Goal: Task Accomplishment & Management: Complete application form

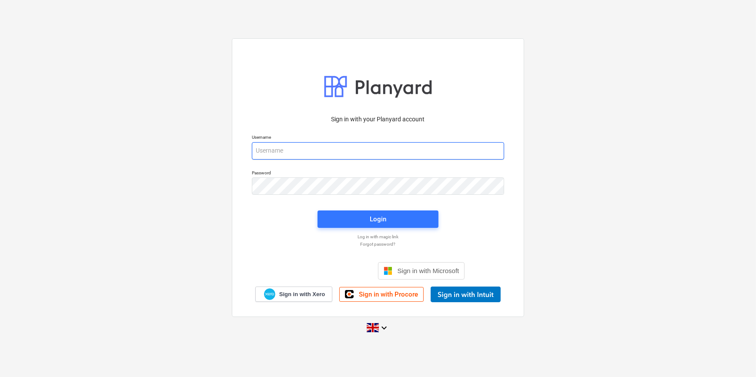
click at [266, 149] on input "email" at bounding box center [378, 150] width 252 height 17
type input "[PERSON_NAME][EMAIL_ADDRESS][PERSON_NAME][DOMAIN_NAME]"
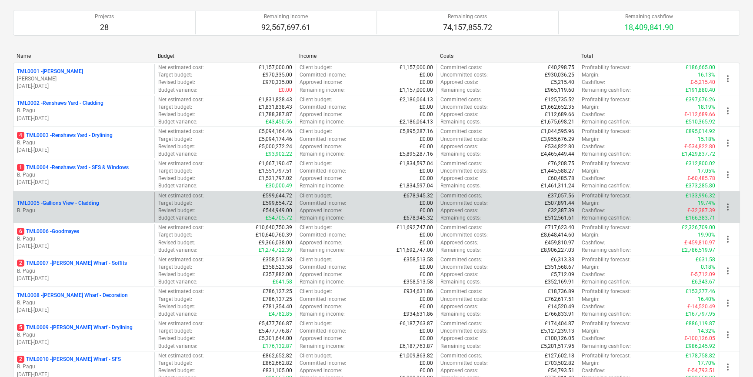
scroll to position [79, 0]
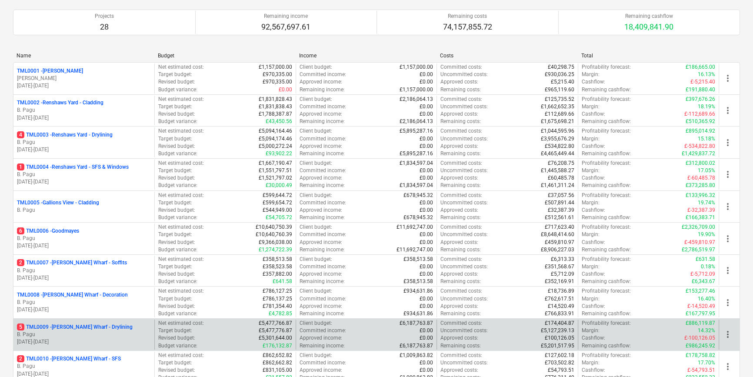
click at [101, 336] on p "B. Pagu" at bounding box center [84, 334] width 134 height 7
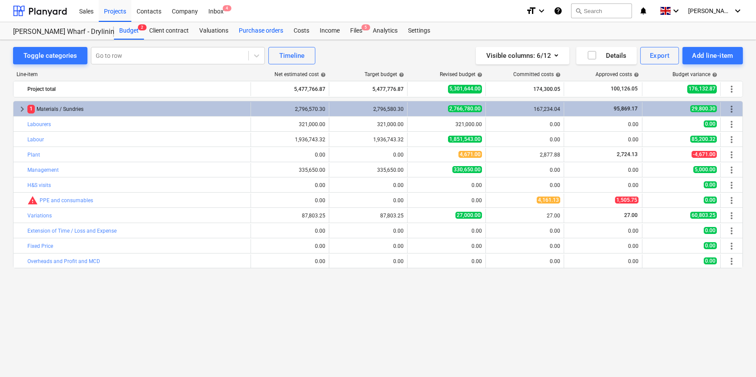
click at [243, 30] on div "Purchase orders" at bounding box center [261, 30] width 55 height 17
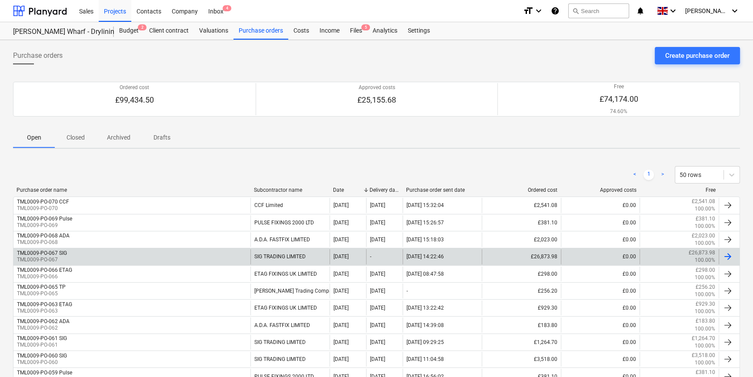
click at [195, 255] on div "TML0009-PO-067 SIG TML0009-PO-067" at bounding box center [131, 256] width 237 height 15
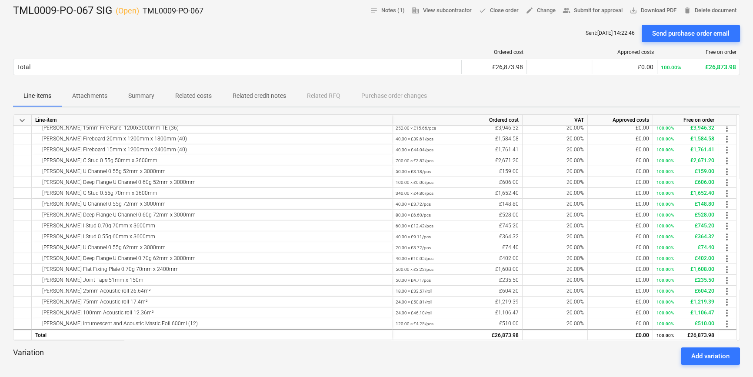
scroll to position [34, 0]
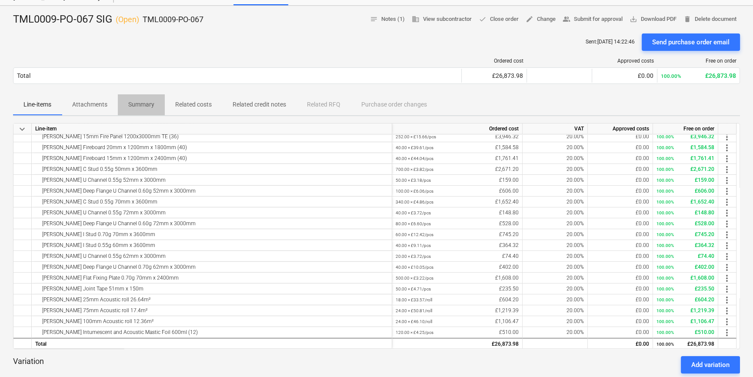
click at [136, 106] on p "Summary" at bounding box center [141, 104] width 26 height 9
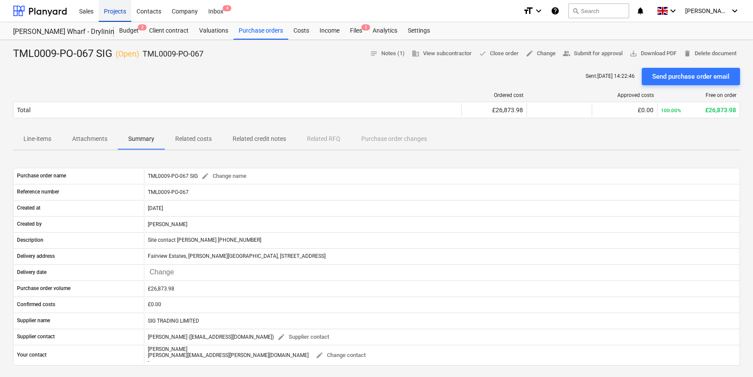
click at [116, 11] on div "Projects" at bounding box center [115, 11] width 33 height 22
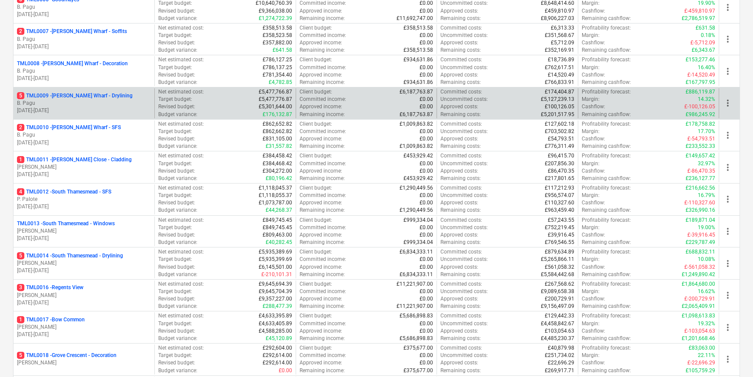
scroll to position [316, 0]
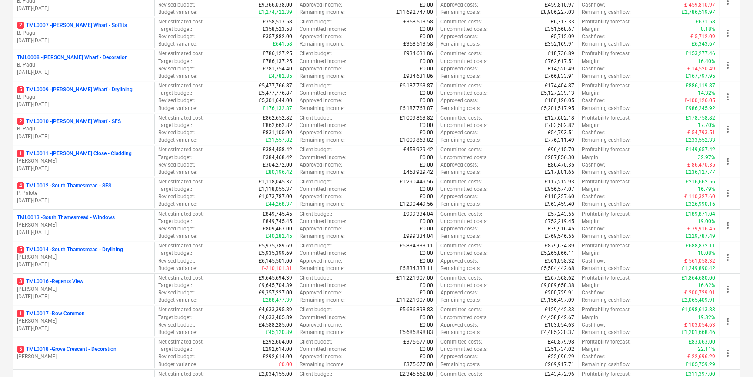
click at [108, 321] on p "[PERSON_NAME]" at bounding box center [84, 320] width 134 height 7
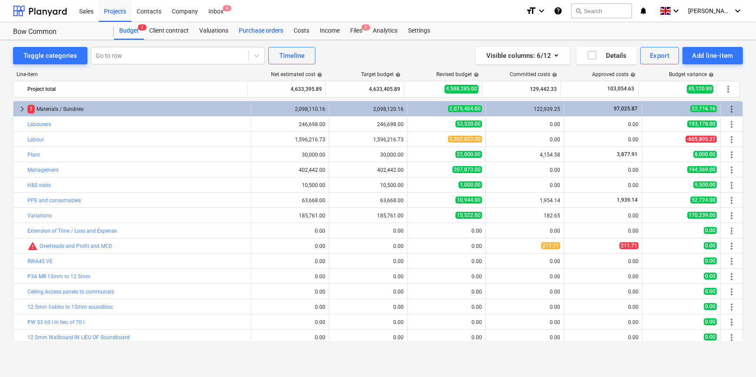
click at [251, 33] on div "Purchase orders" at bounding box center [261, 30] width 55 height 17
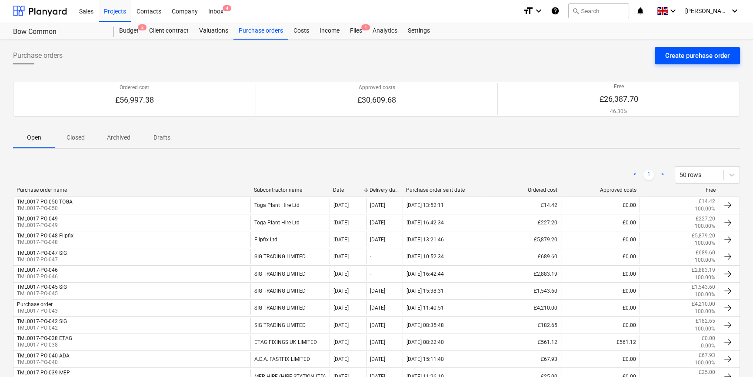
click at [603, 59] on div "Create purchase order" at bounding box center [697, 55] width 64 height 11
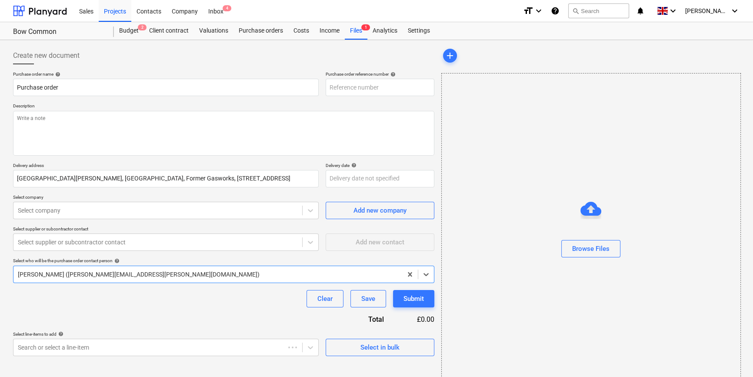
type textarea "x"
type input "TML0017-PO-051"
drag, startPoint x: 378, startPoint y: 87, endPoint x: 329, endPoint y: 87, distance: 48.7
click at [329, 87] on input "TML0017-PO-051" at bounding box center [380, 87] width 109 height 17
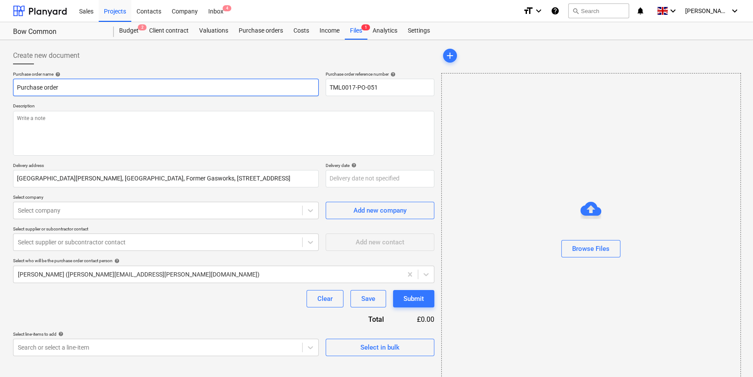
drag, startPoint x: 65, startPoint y: 88, endPoint x: 10, endPoint y: 87, distance: 54.8
click at [11, 88] on div "Create new document Purchase order name help Purchase order Purchase order refe…" at bounding box center [224, 218] width 428 height 350
type textarea "x"
paste input "TML0017-PO-051"
type textarea "x"
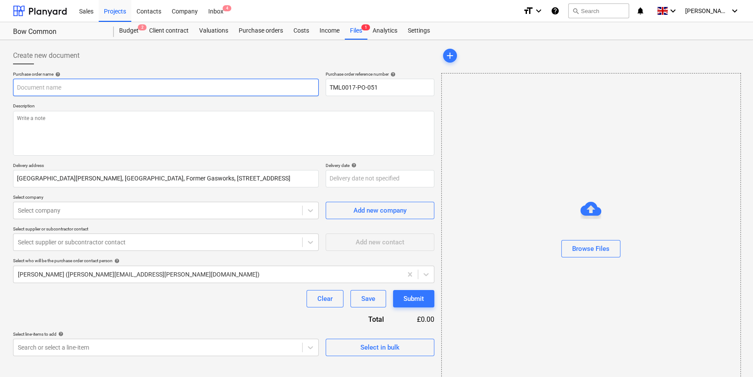
type input "TML0017-PO-051"
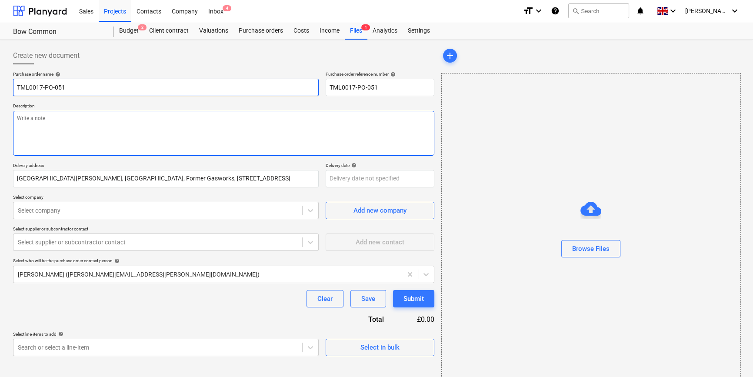
type textarea "x"
type input "TML0017-PO-051"
type textarea "x"
type input "TML0017-PO-051 S"
type textarea "x"
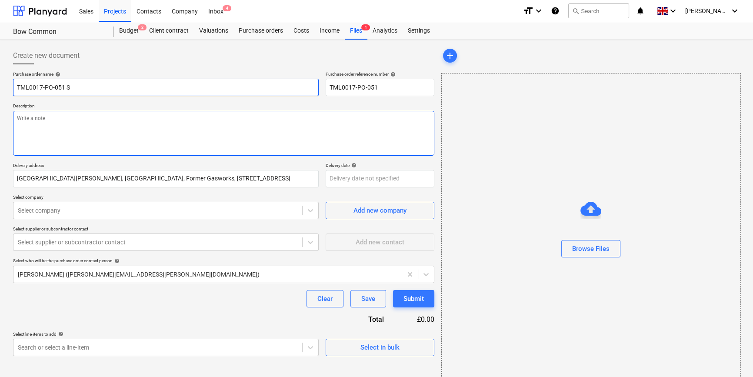
type input "TML0017-PO-051 St"
type textarea "x"
type input "TML0017-PO-051 Sti"
type textarea "x"
type input "TML0017-PO-051 Stil"
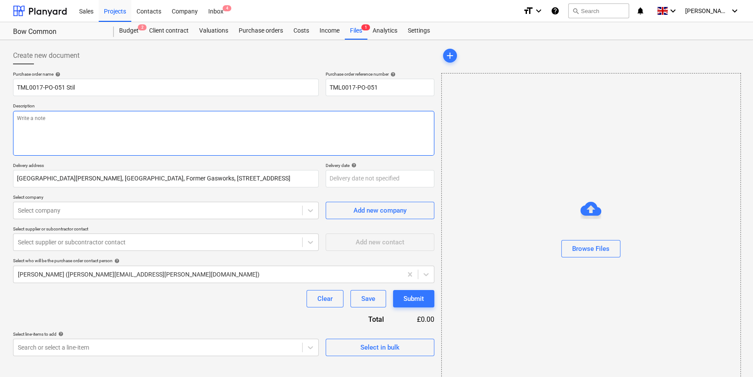
click at [16, 120] on textarea at bounding box center [223, 133] width 421 height 45
type textarea "x"
type textarea "S"
type textarea "x"
type textarea "Si"
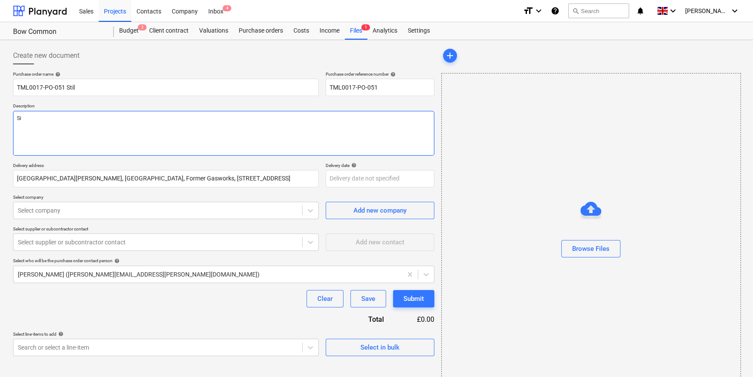
type textarea "x"
type textarea "Sit"
type textarea "x"
type textarea "Site"
type textarea "x"
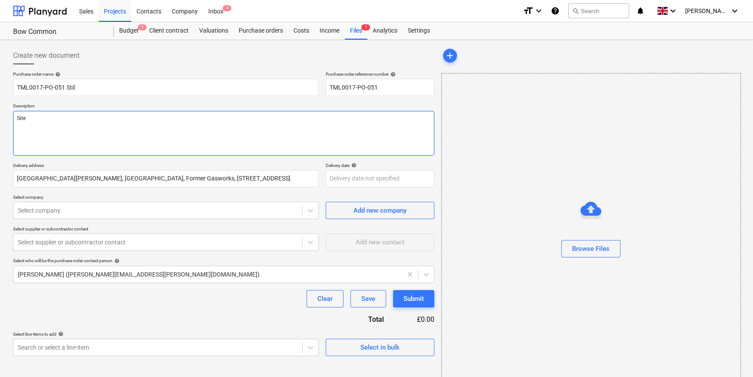
type textarea "Site"
type textarea "x"
type textarea "Site c"
type textarea "x"
type textarea "Site co"
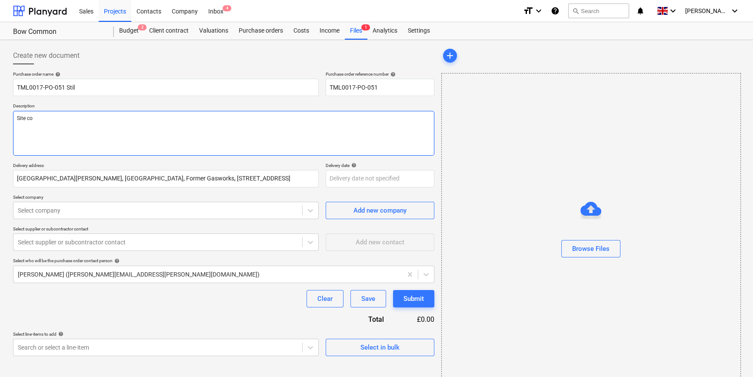
type textarea "x"
type textarea "Site con"
type textarea "x"
type textarea "Site cont"
type textarea "x"
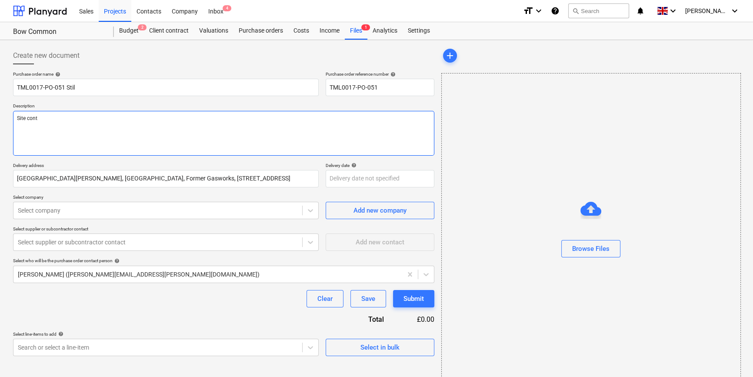
type textarea "Site conta"
type textarea "x"
type textarea "Site contac"
type textarea "x"
type textarea "Site contact"
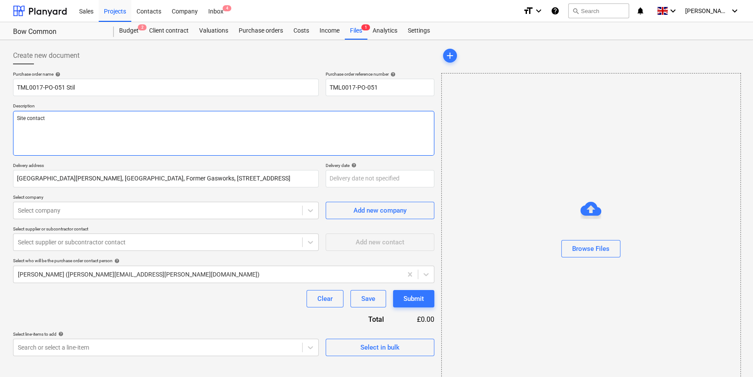
type textarea "x"
type textarea "Site contact"
type textarea "x"
type textarea "Site contact J"
type textarea "x"
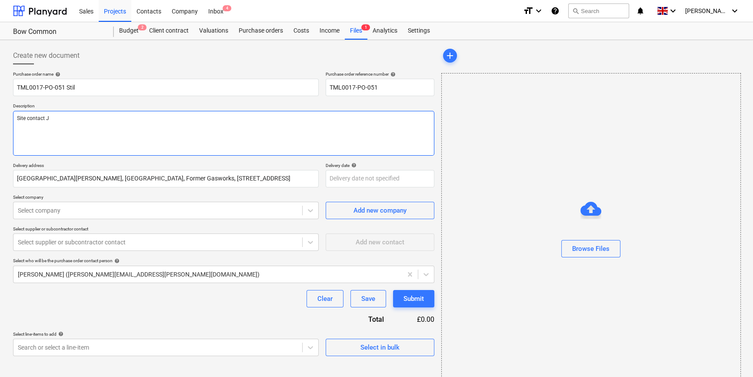
type textarea "Site contact [PERSON_NAME]"
type textarea "x"
type textarea "Site contact Joh"
type textarea "x"
type textarea "Site contact [PERSON_NAME]"
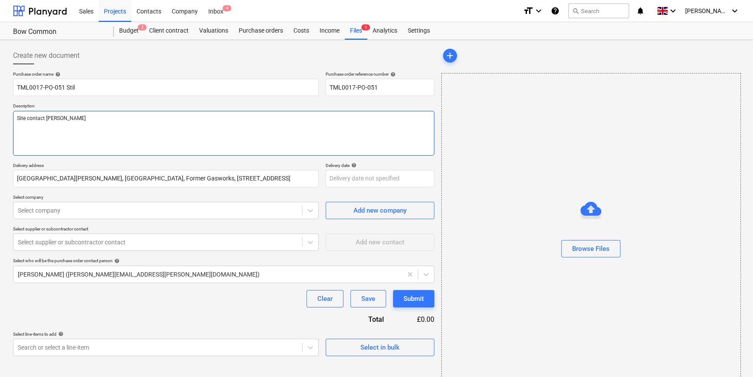
type textarea "x"
type textarea "Site contact [PERSON_NAME]"
type textarea "x"
type textarea "Site contact [PERSON_NAME]"
type textarea "x"
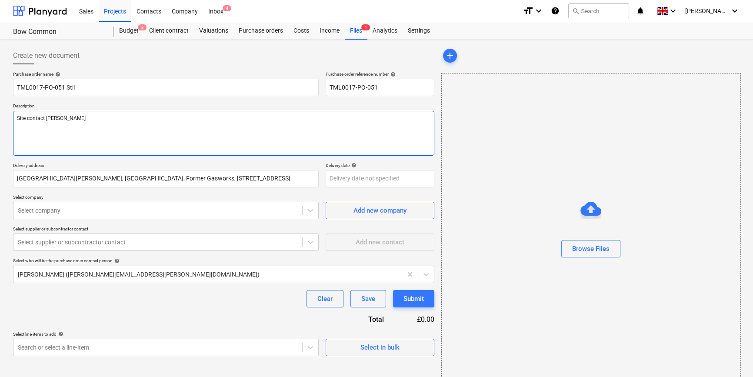
type textarea "Site contact [PERSON_NAME]"
type textarea "x"
type textarea "Site contact [PERSON_NAME]"
type textarea "x"
type textarea "Site contact [PERSON_NAME]"
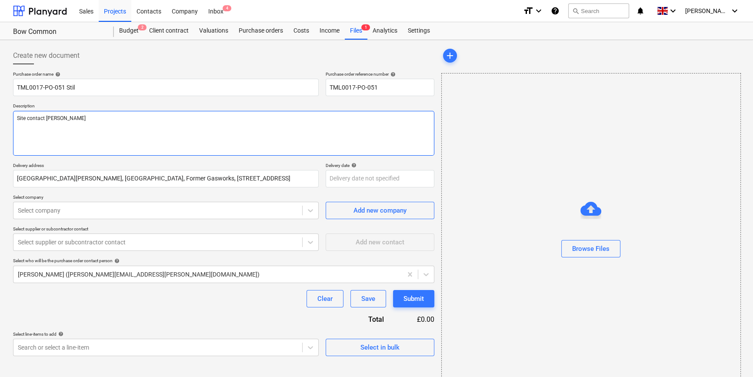
type textarea "x"
type textarea "Site contact [PERSON_NAME]"
type textarea "x"
type textarea "Site contact [PERSON_NAME]"
type textarea "x"
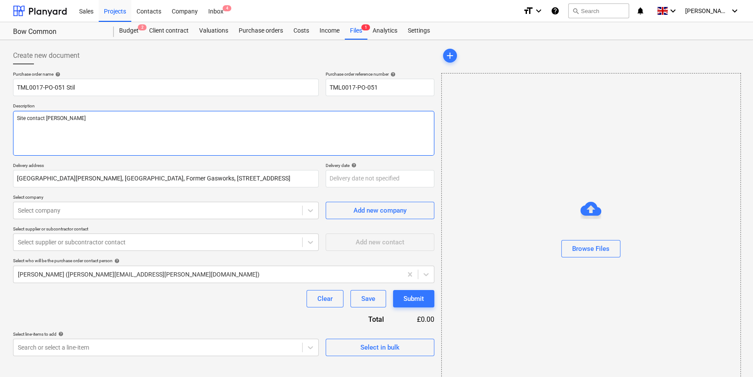
type textarea "Site contact [PERSON_NAME]"
type textarea "x"
type textarea "Site contact [PERSON_NAME]"
type textarea "x"
type textarea "Site contact [PERSON_NAME]"
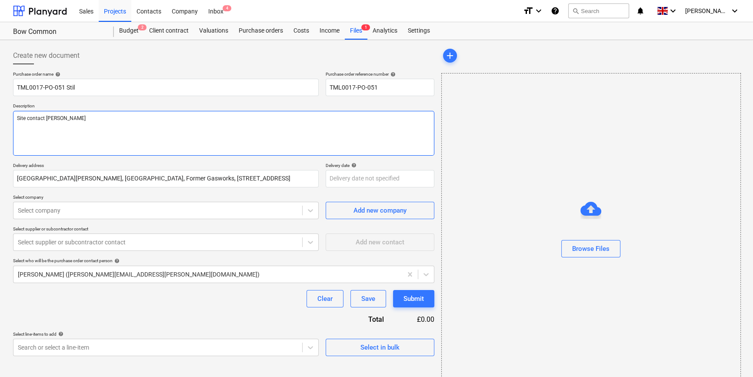
type textarea "x"
type textarea "Site contact [PERSON_NAME] 0"
type textarea "x"
type textarea "Site contact [PERSON_NAME] 07"
type textarea "x"
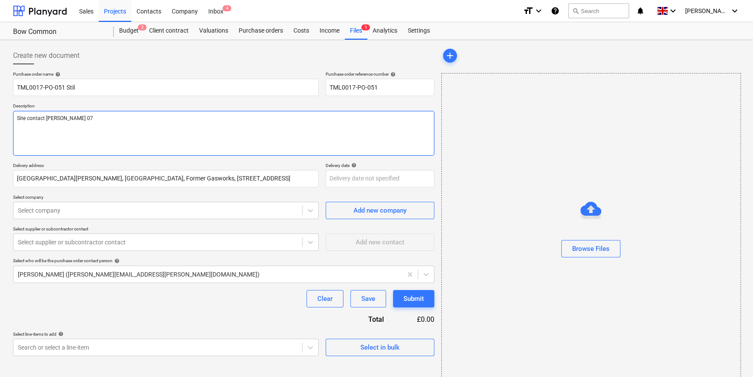
type textarea "Site contact [PERSON_NAME] 074"
type textarea "x"
type textarea "Site contact [PERSON_NAME] 0748"
type textarea "x"
type textarea "Site contact [PERSON_NAME] 07487"
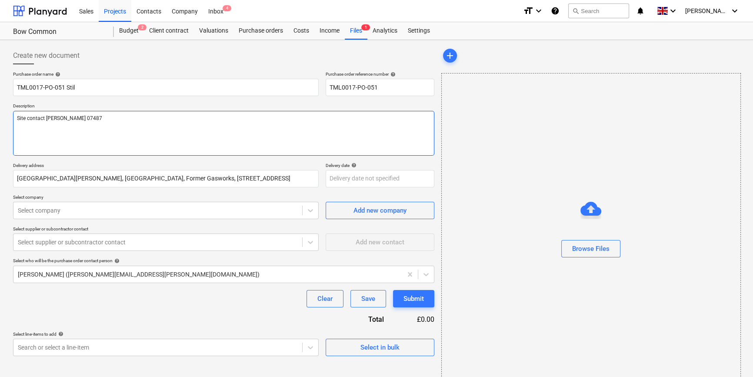
type textarea "x"
type textarea "Site contact [PERSON_NAME] 07487"
type textarea "x"
type textarea "Site contact [PERSON_NAME] 07487 7"
type textarea "x"
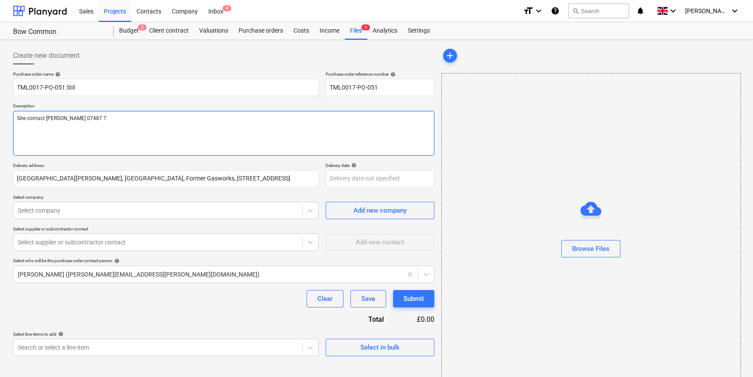
type textarea "Site contact [PERSON_NAME] [PHONE_NUMBER]"
type textarea "x"
type textarea "Site contact [PERSON_NAME] [PHONE_NUMBER]"
type textarea "x"
type textarea "Site contact [PERSON_NAME] [PHONE_NUMBER]"
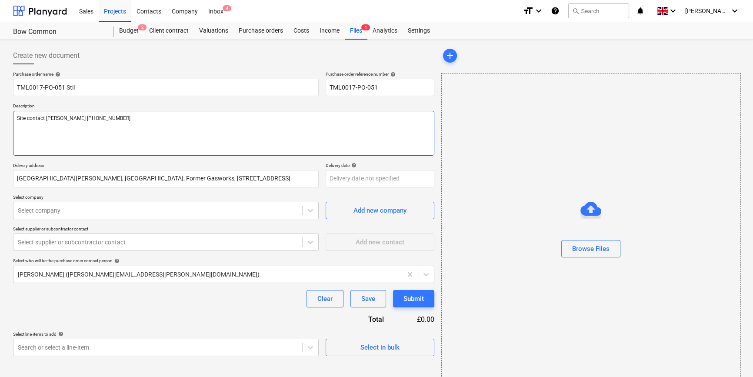
type textarea "x"
type textarea "Site contact [PERSON_NAME] [PHONE_NUMBER]"
type textarea "x"
type textarea "Site contact [PERSON_NAME] [PHONE_NUMBER]"
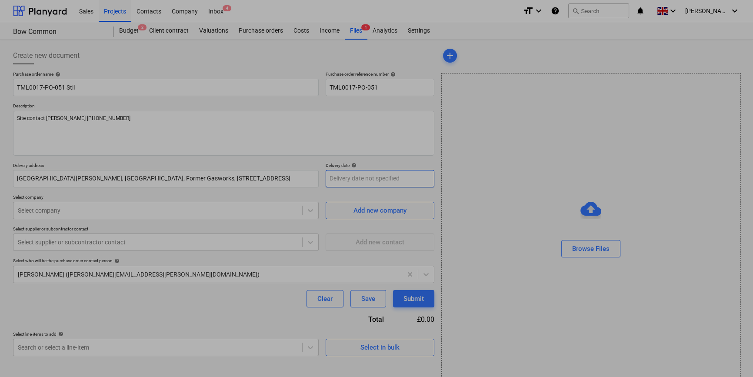
click at [359, 179] on body "Sales Projects Contacts Company Inbox 4 format_size keyboard_arrow_down help se…" at bounding box center [376, 188] width 753 height 377
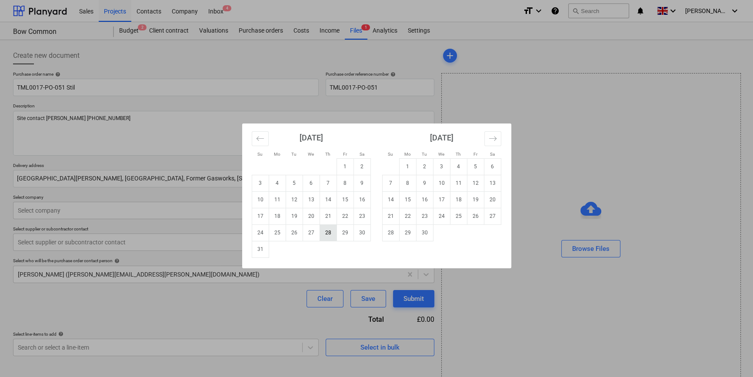
click at [329, 234] on td "28" at bounding box center [328, 232] width 17 height 17
type textarea "x"
type input "[DATE]"
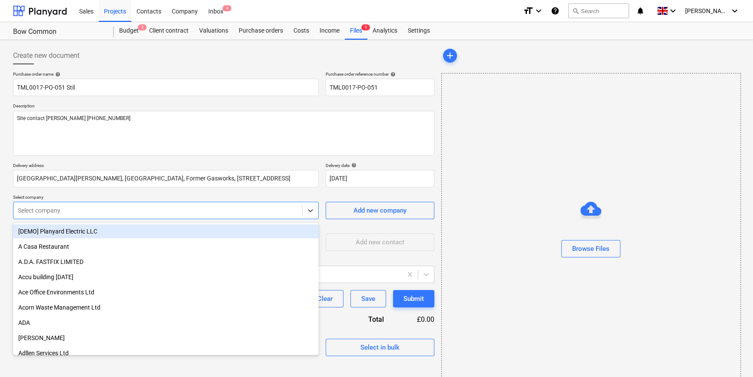
click at [33, 210] on div at bounding box center [158, 210] width 280 height 9
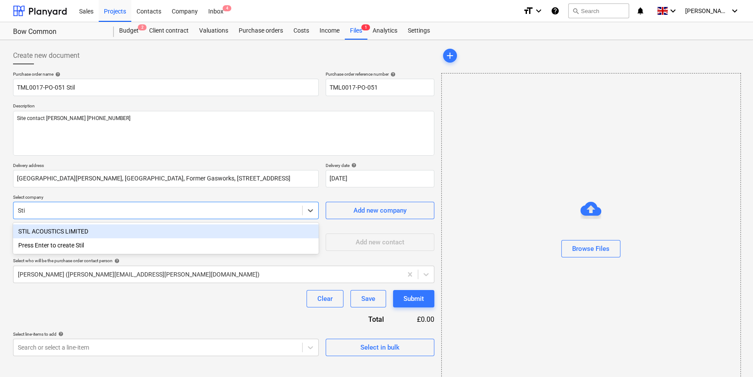
type input "Stil"
click at [40, 230] on div "STIL ACOUSTICS LIMITED" at bounding box center [166, 231] width 306 height 14
type textarea "x"
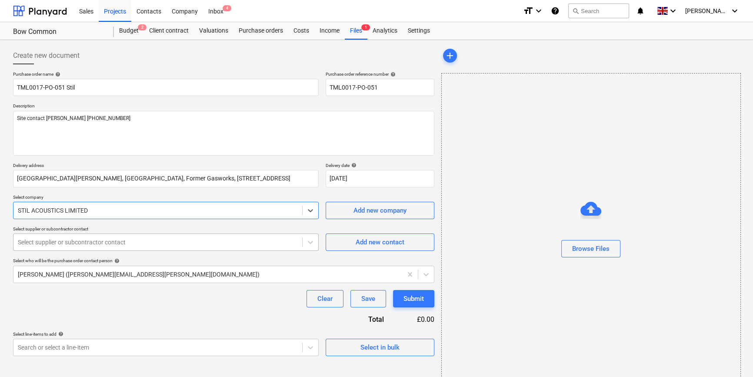
click at [254, 242] on div at bounding box center [158, 242] width 280 height 9
click at [311, 244] on icon at bounding box center [310, 242] width 9 height 9
click at [354, 243] on span "Add new contact" at bounding box center [380, 242] width 87 height 11
type textarea "x"
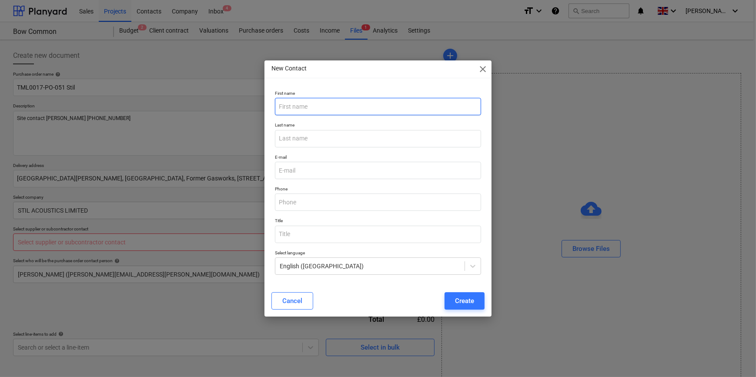
click at [287, 108] on input "text" at bounding box center [378, 106] width 206 height 17
type input "Aylin"
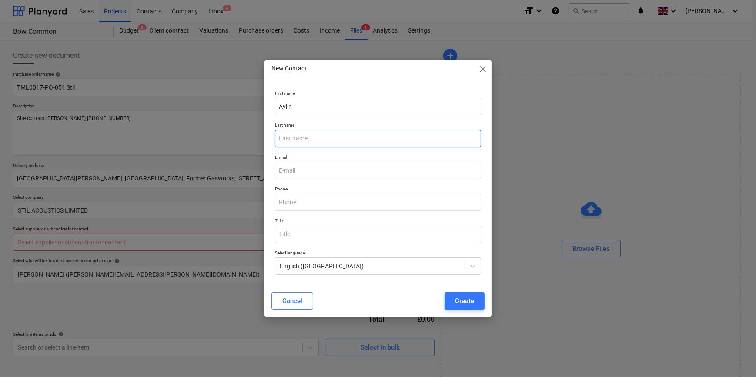
click at [281, 139] on input "text" at bounding box center [378, 138] width 206 height 17
type input "[DEMOGRAPHIC_DATA]"
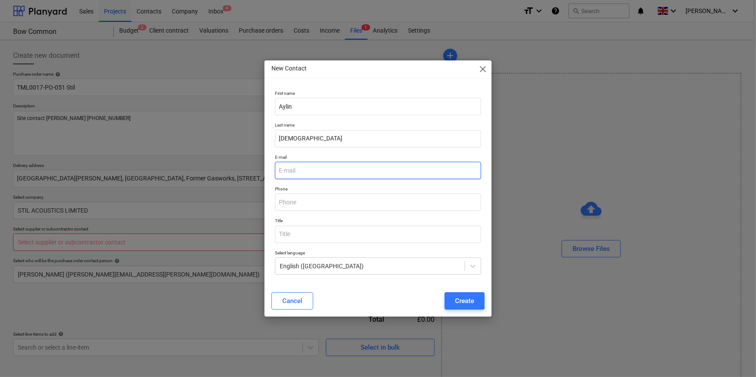
click at [286, 174] on input "email" at bounding box center [378, 170] width 206 height 17
type input "a.atman@stil-acostics"
click at [325, 169] on input "a.atman@stil-acostics" at bounding box center [378, 170] width 206 height 17
type textarea "x"
click at [325, 169] on input "a.atman@stil-acostics" at bounding box center [378, 170] width 206 height 17
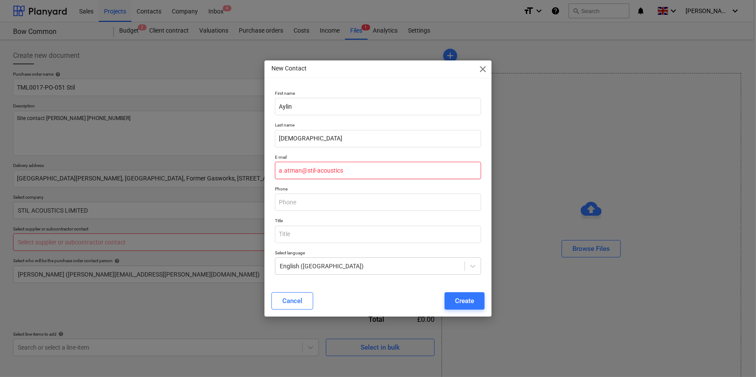
click at [351, 172] on input "a.atman@stil-acoustics" at bounding box center [378, 170] width 206 height 17
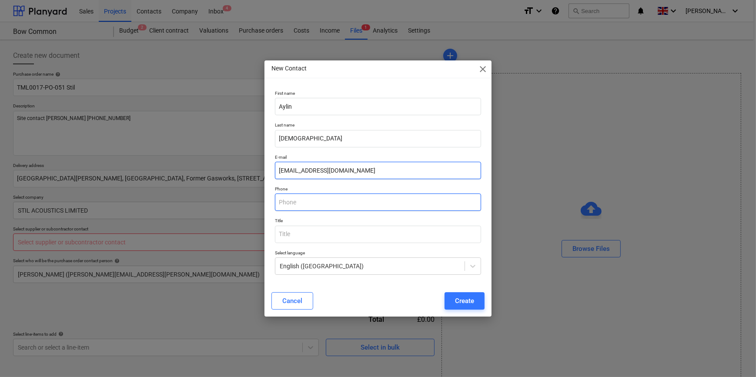
type input "[EMAIL_ADDRESS][DOMAIN_NAME]"
click at [300, 202] on input "text" at bounding box center [378, 202] width 206 height 17
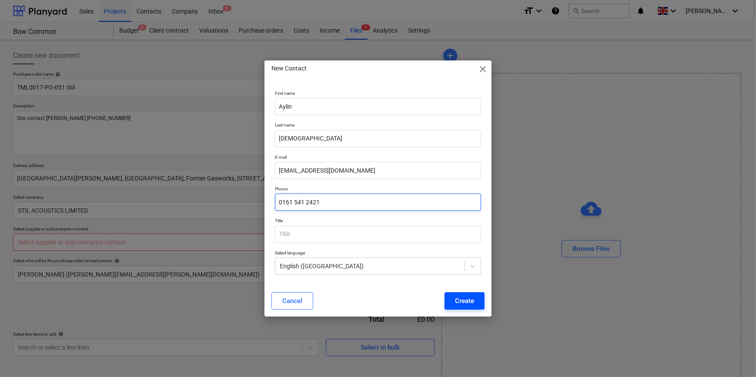
type input "0161 541 2421"
click at [469, 304] on div "Create" at bounding box center [464, 300] width 19 height 11
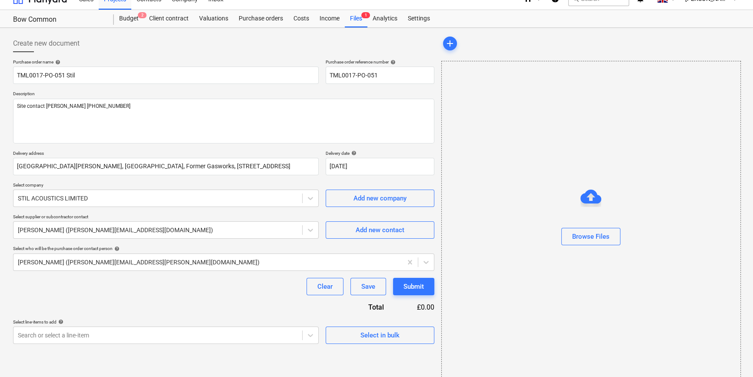
scroll to position [19, 0]
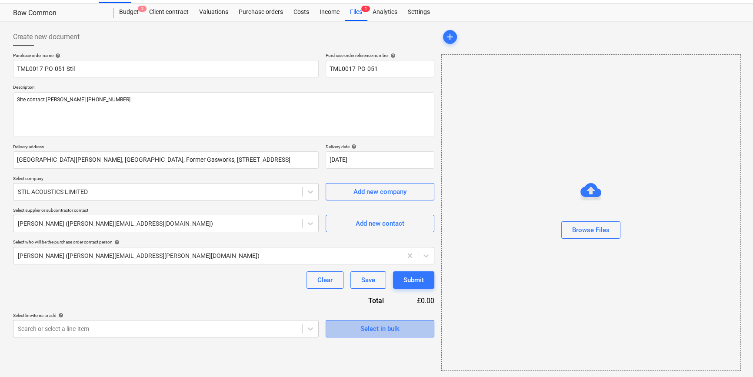
click at [379, 326] on div "Select in bulk" at bounding box center [380, 328] width 39 height 11
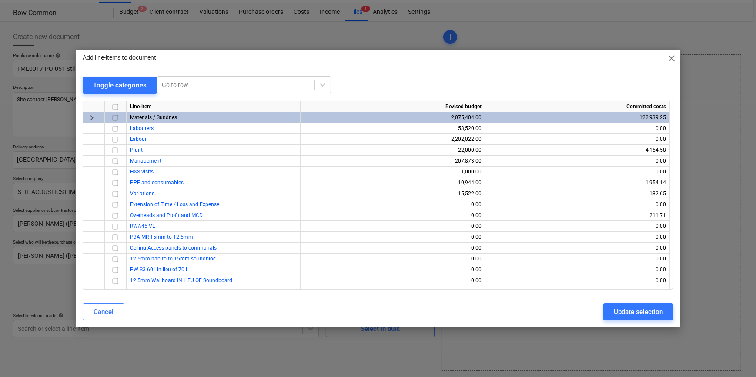
click at [114, 116] on input "checkbox" at bounding box center [115, 117] width 10 height 10
click at [603, 312] on div "Update selection" at bounding box center [638, 311] width 49 height 11
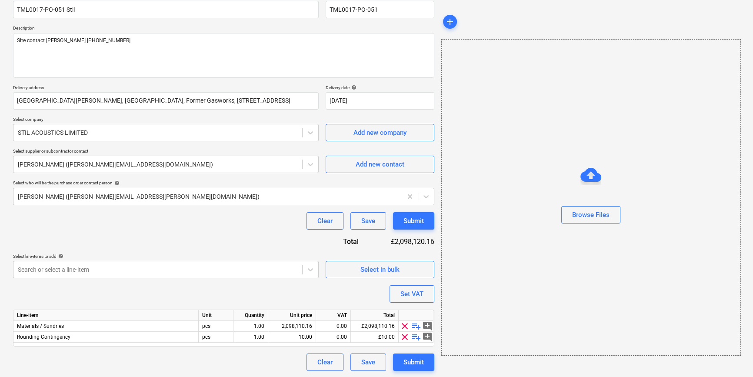
scroll to position [78, 0]
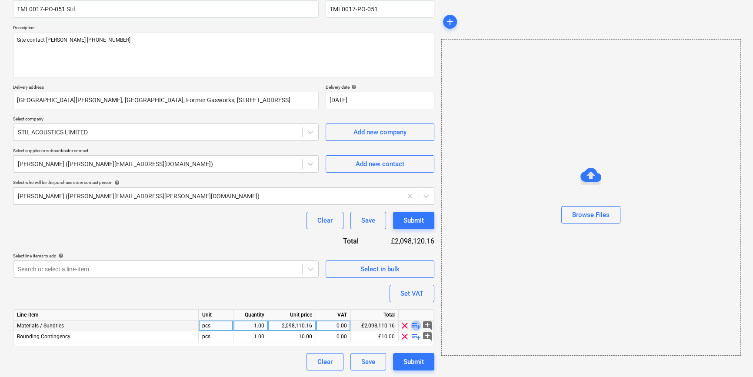
click at [415, 325] on span "playlist_add" at bounding box center [416, 325] width 10 height 10
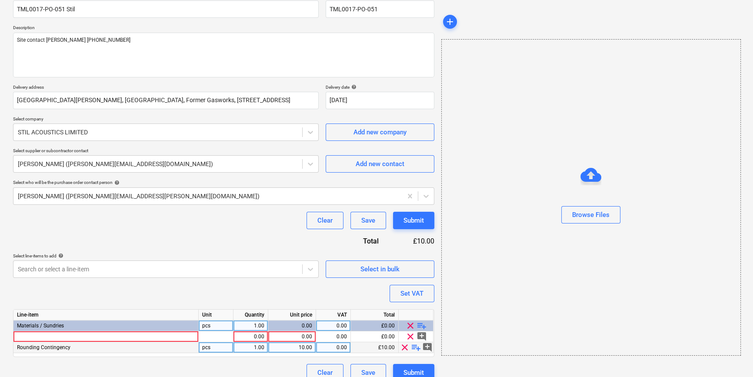
click at [404, 346] on span "clear" at bounding box center [405, 347] width 10 height 10
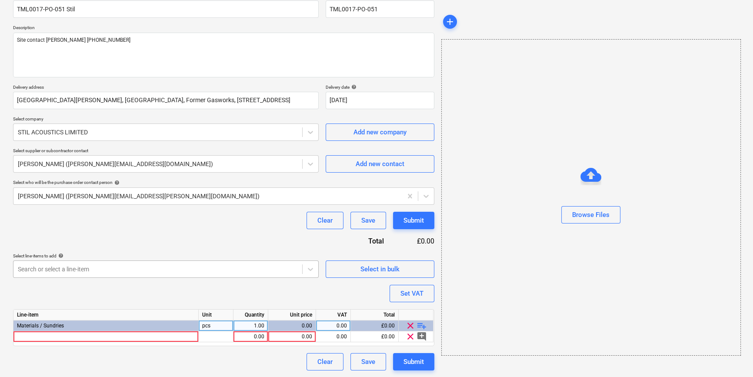
type textarea "x"
click at [23, 337] on div at bounding box center [105, 336] width 185 height 11
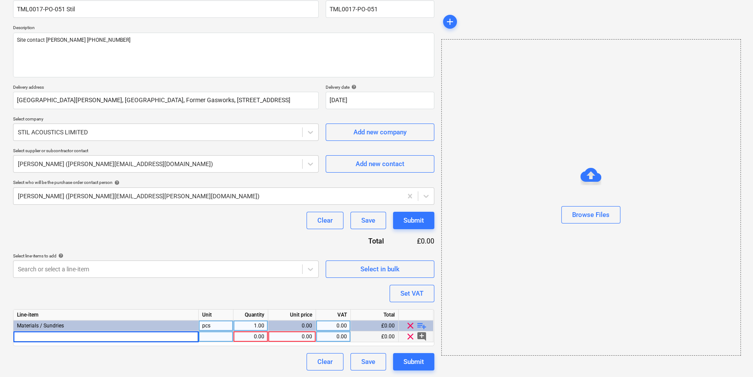
type input "Stil Acoustics slatted timber ceiling system - Type HFU"
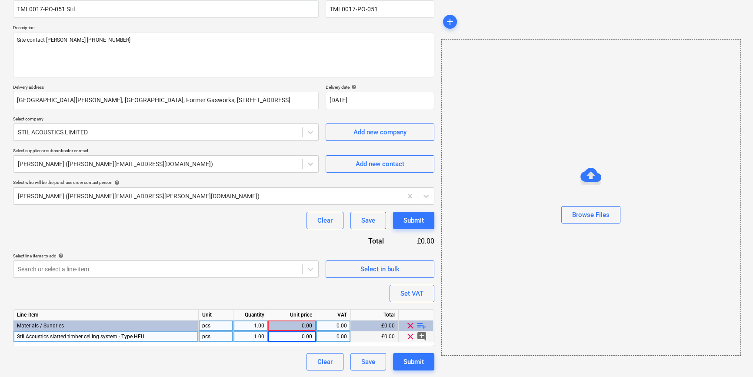
type textarea "x"
click at [299, 338] on div "0.00" at bounding box center [292, 336] width 40 height 11
type input "14281"
type textarea "x"
type input "20"
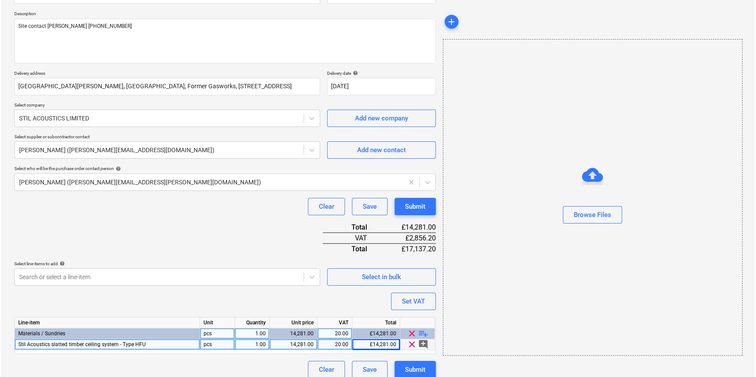
scroll to position [100, 0]
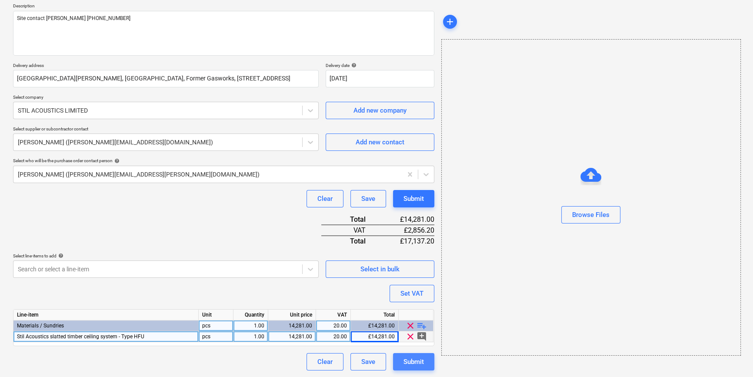
click at [418, 361] on div "Submit" at bounding box center [414, 361] width 20 height 11
type textarea "x"
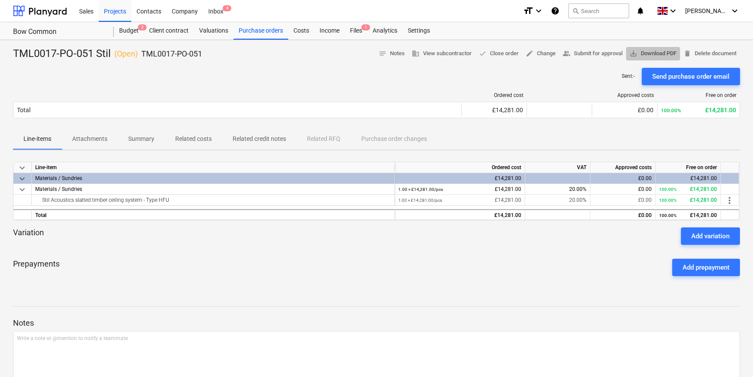
click at [603, 53] on span "save_alt Download PDF" at bounding box center [653, 54] width 47 height 10
click at [113, 13] on div "Projects" at bounding box center [115, 11] width 33 height 22
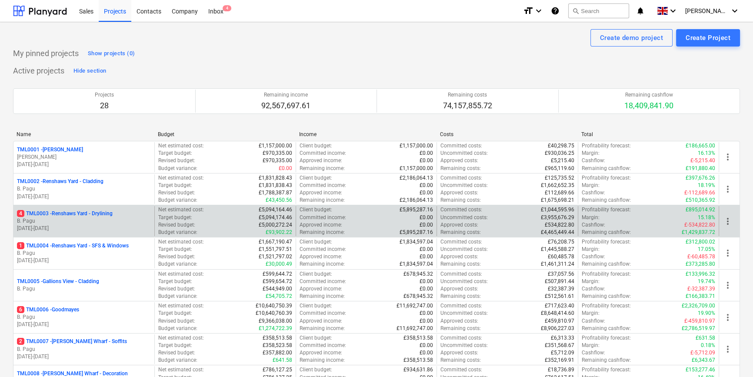
click at [66, 217] on p "B. Pagu" at bounding box center [84, 220] width 134 height 7
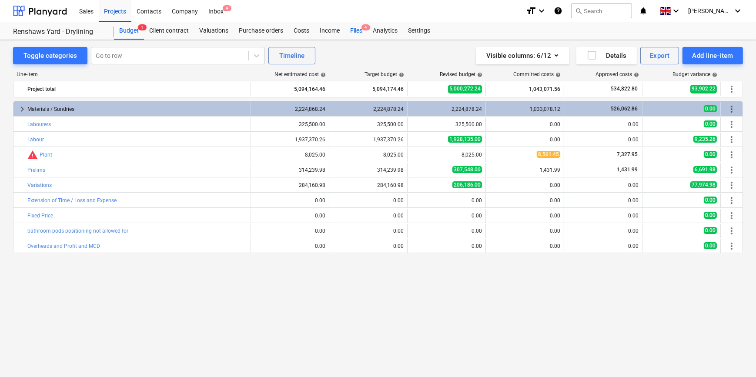
click at [352, 32] on div "Files 4" at bounding box center [356, 30] width 23 height 17
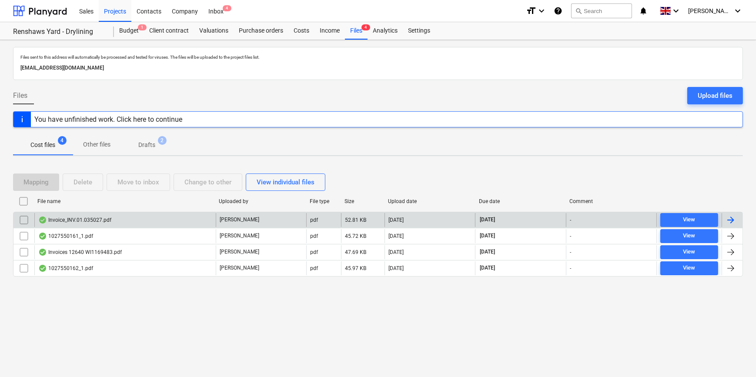
click at [603, 218] on div at bounding box center [730, 220] width 10 height 10
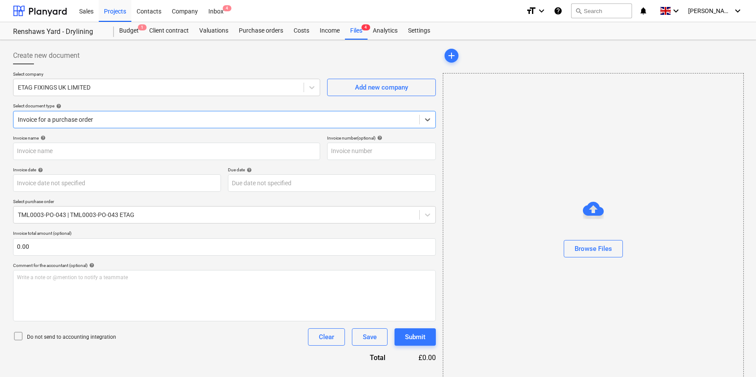
type input "#INV.01.035027"
type input "[DATE]"
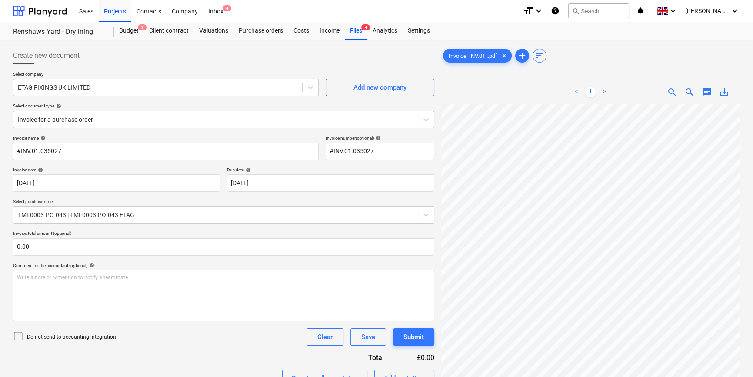
scroll to position [38, 104]
click at [65, 187] on body "Sales Projects Contacts Company Inbox 4 format_size keyboard_arrow_down help se…" at bounding box center [376, 188] width 753 height 377
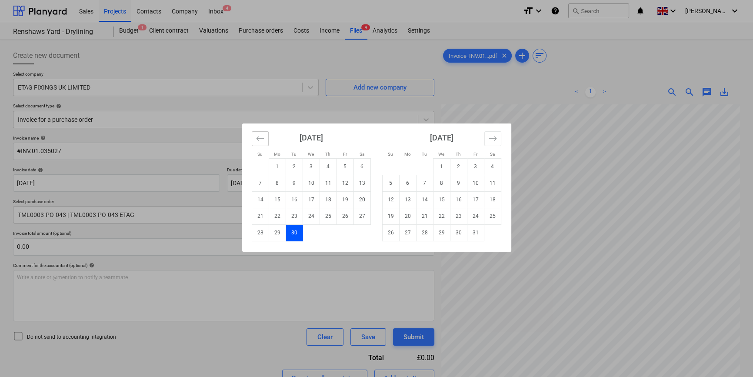
click at [260, 138] on icon "Move backward to switch to the previous month." at bounding box center [260, 138] width 8 height 8
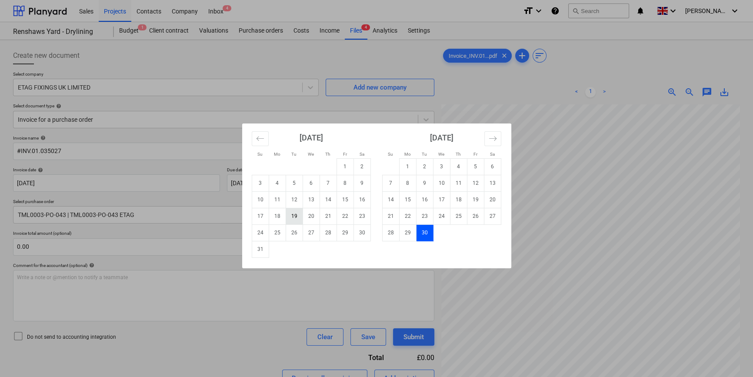
click at [291, 214] on td "19" at bounding box center [294, 216] width 17 height 17
type input "[DATE]"
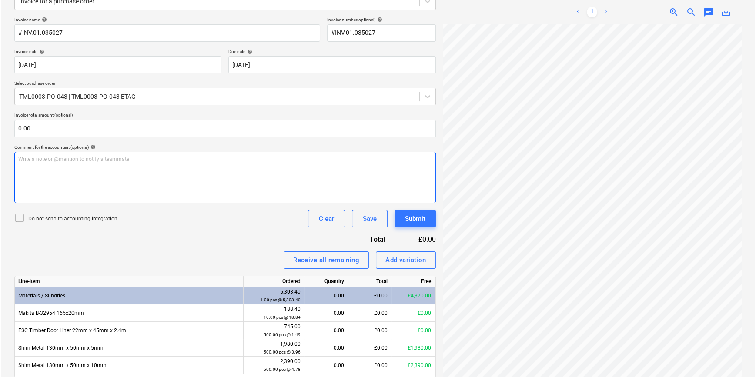
scroll to position [150, 0]
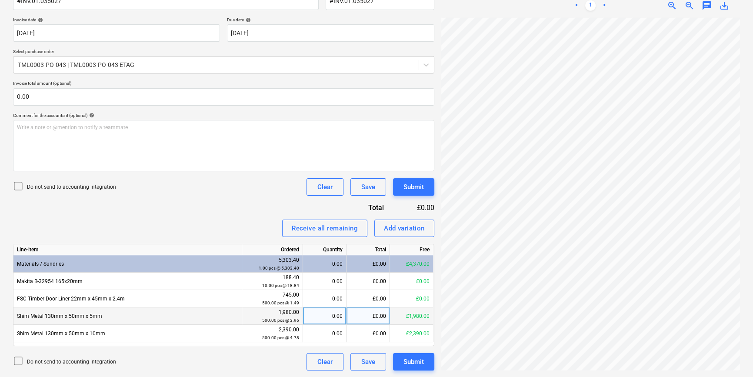
click at [322, 316] on div "0.00" at bounding box center [325, 315] width 36 height 17
type input "500"
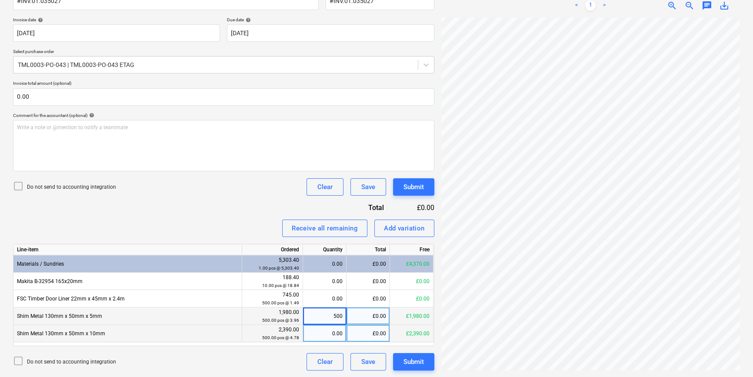
click at [330, 333] on div "0.00" at bounding box center [325, 333] width 36 height 17
type input "500"
click at [412, 363] on div "Submit" at bounding box center [414, 361] width 20 height 11
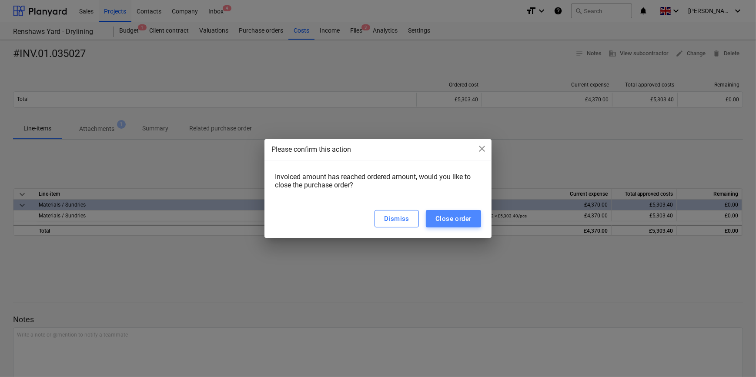
click at [451, 222] on div "Close order" at bounding box center [453, 218] width 36 height 11
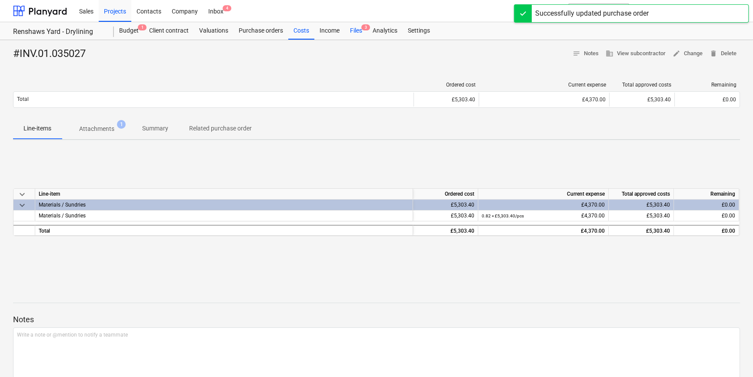
click at [352, 32] on div "Files 3" at bounding box center [356, 30] width 23 height 17
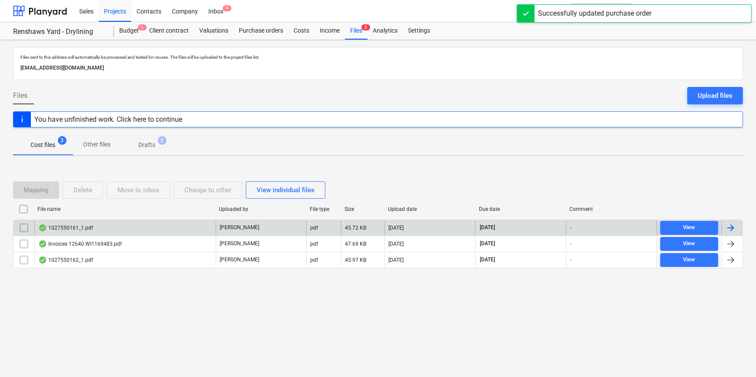
click at [603, 225] on div at bounding box center [730, 228] width 10 height 10
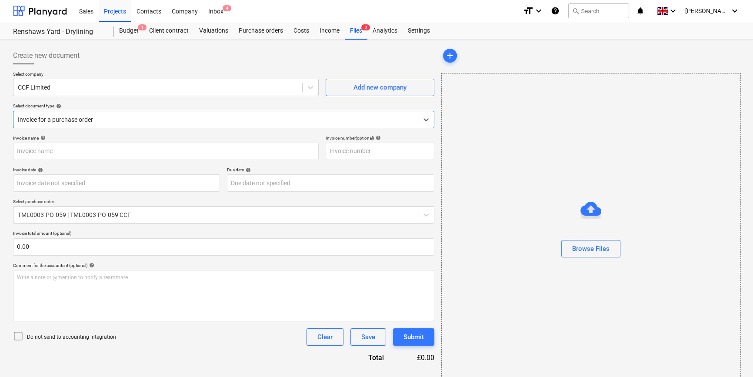
type input "1027550161"
type input "[DATE]"
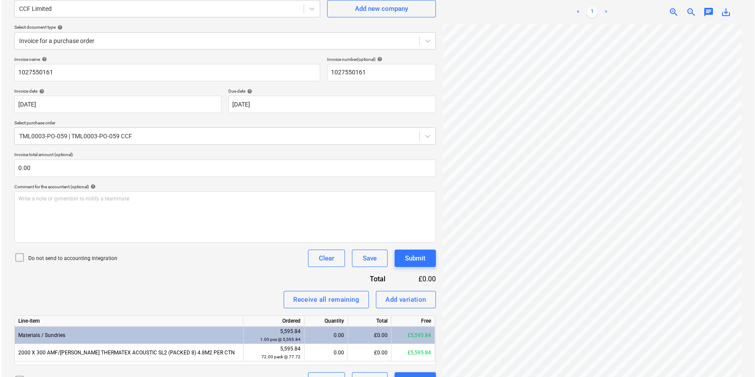
scroll to position [98, 0]
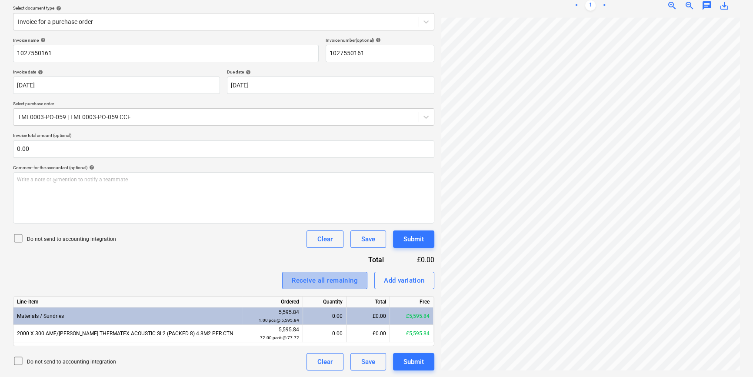
click at [322, 282] on div "Receive all remaining" at bounding box center [325, 280] width 66 height 11
click at [410, 363] on div "Submit" at bounding box center [414, 361] width 20 height 11
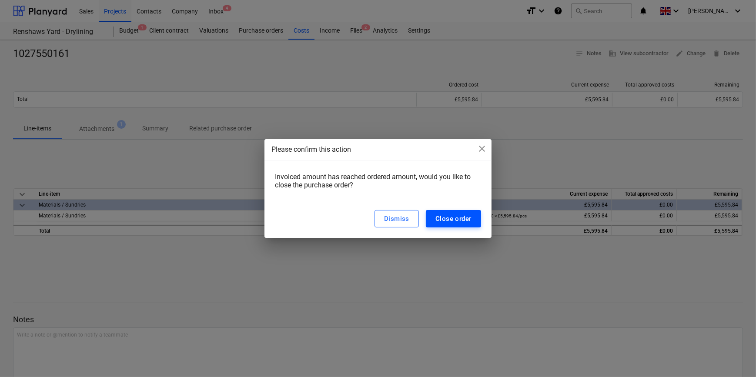
click at [459, 220] on div "Close order" at bounding box center [453, 218] width 36 height 11
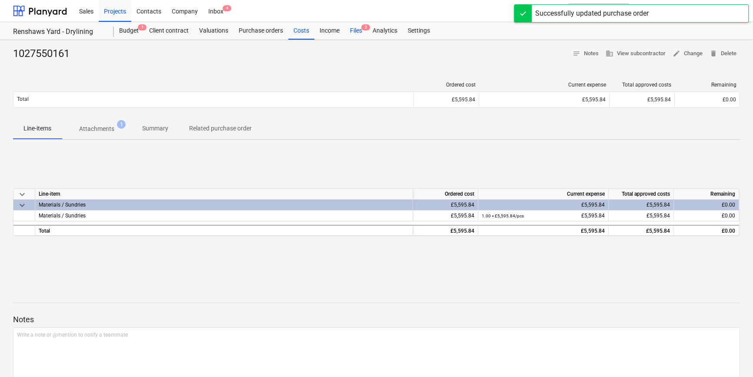
click at [352, 32] on div "Files 2" at bounding box center [356, 30] width 23 height 17
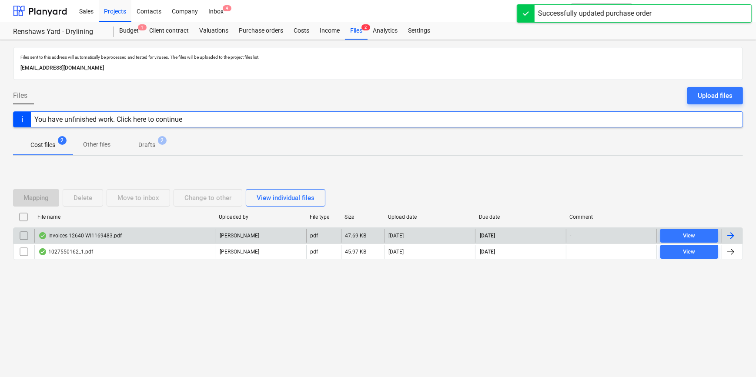
click at [603, 235] on div at bounding box center [730, 235] width 10 height 10
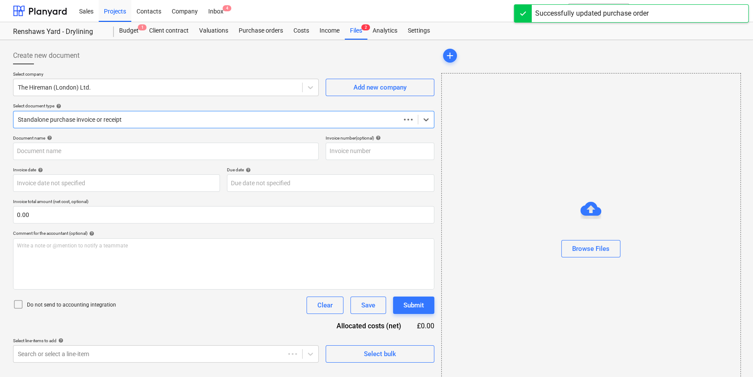
type input "WI1169483"
type input "[DATE]"
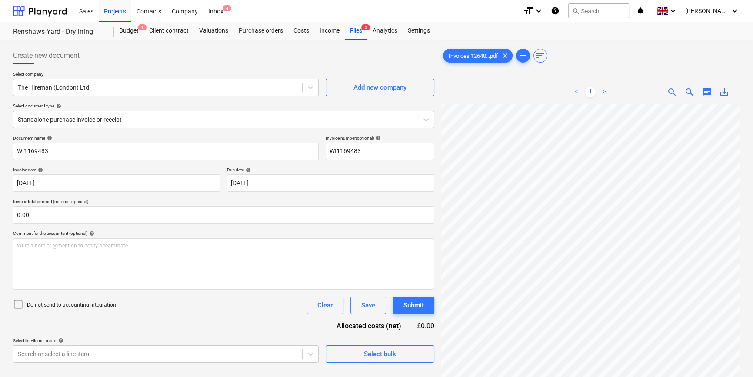
scroll to position [37, 94]
click at [353, 32] on div "Files 2" at bounding box center [356, 30] width 23 height 17
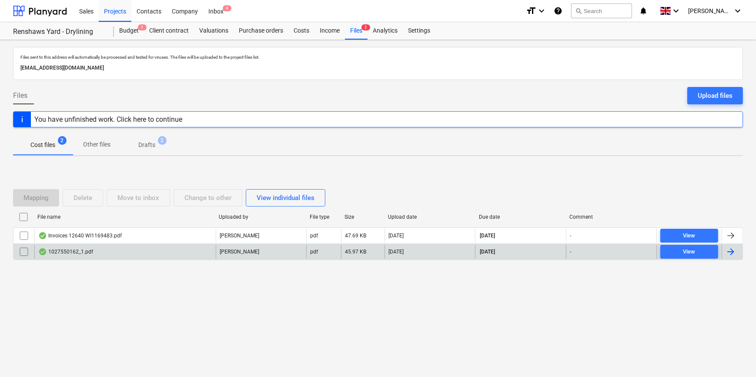
click at [603, 252] on div at bounding box center [730, 252] width 10 height 10
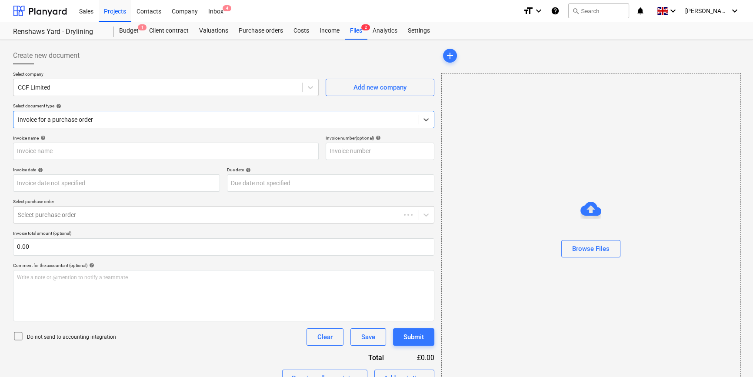
type input "1027550162"
type input "[DATE]"
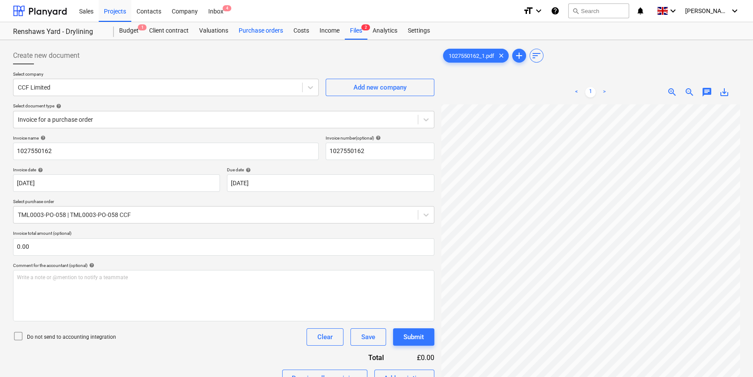
click at [265, 31] on div "Purchase orders" at bounding box center [261, 30] width 55 height 17
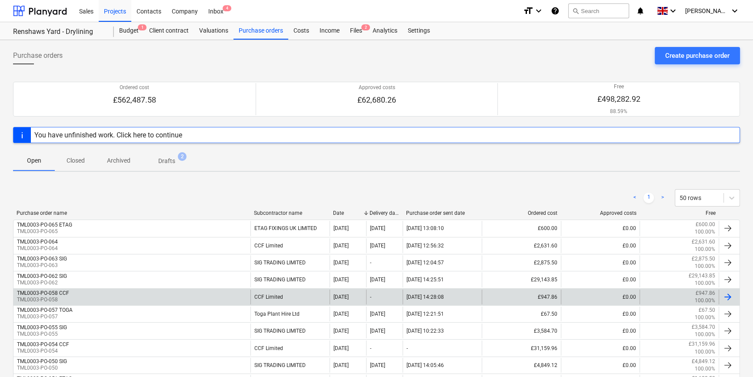
click at [603, 297] on div at bounding box center [728, 297] width 10 height 10
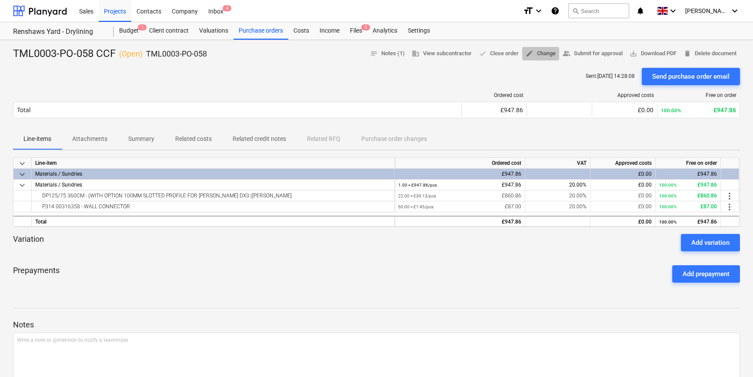
click at [539, 55] on span "edit Change" at bounding box center [541, 54] width 30 height 10
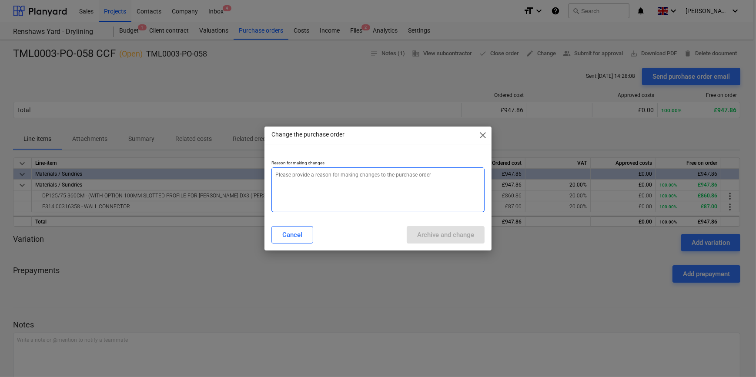
click at [288, 181] on textarea at bounding box center [377, 189] width 213 height 45
type textarea "x"
type textarea "Q"
type textarea "x"
type textarea "Qu"
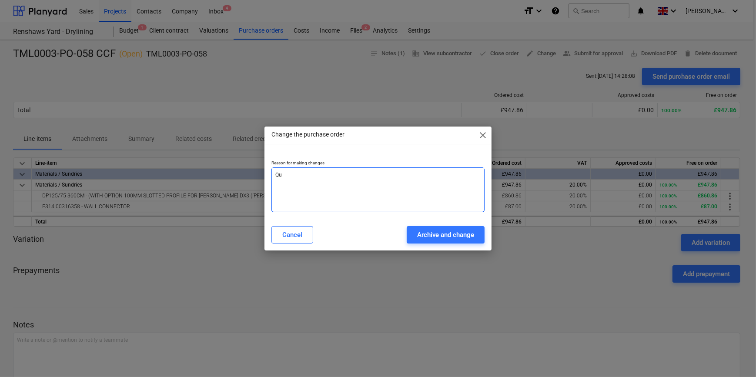
type textarea "x"
type textarea "Qua"
type textarea "x"
type textarea "Quan"
type textarea "x"
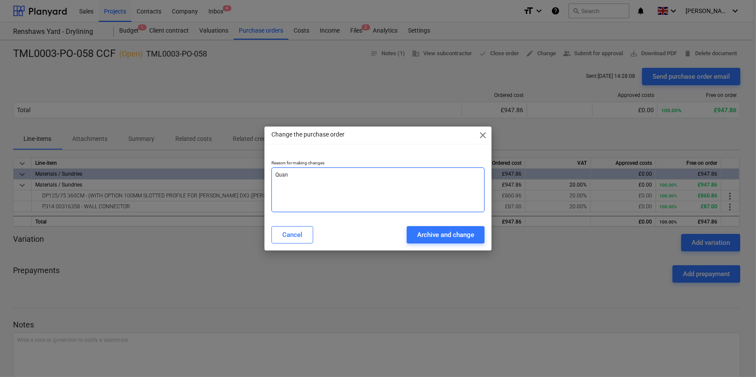
type textarea "Quant"
type textarea "x"
type textarea "Quants"
type textarea "x"
type textarea "Quants"
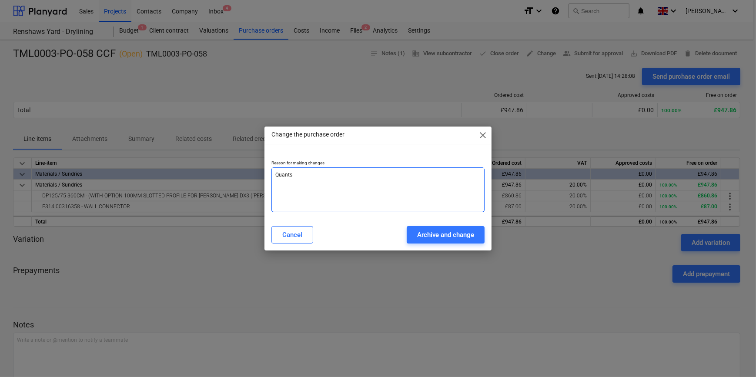
type textarea "x"
type textarea "Quants c"
type textarea "x"
type textarea "Quants ch"
type textarea "x"
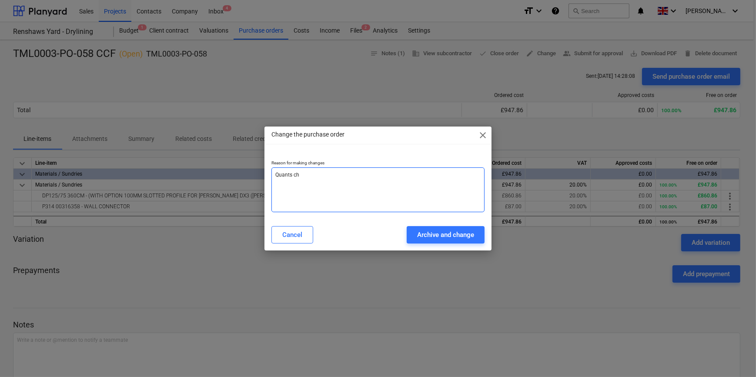
type textarea "Quants cha"
type textarea "x"
type textarea "[PERSON_NAME]"
type textarea "x"
type textarea "[PERSON_NAME]"
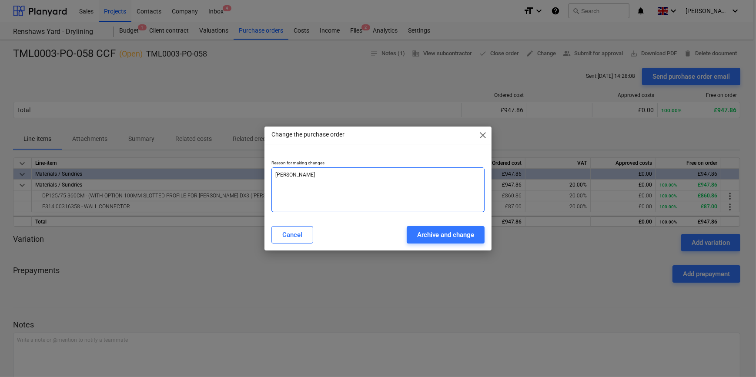
type textarea "x"
type textarea "Quants change"
click at [444, 235] on div "Archive and change" at bounding box center [445, 234] width 57 height 11
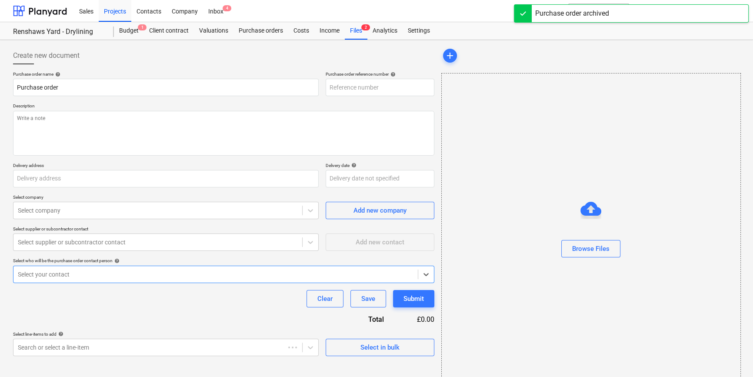
type textarea "x"
type input "TML0003-PO-067"
type textarea "x"
type input "TML0003-PO-058 CCF"
type input "TML0003-PO-058"
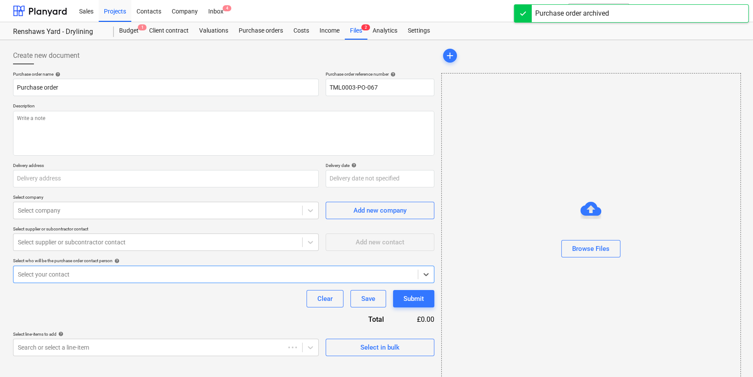
type textarea "Site contact [PERSON_NAME] [PHONE_NUMBER]"
type input "Dandara Living, [STREET_ADDRESS][PERSON_NAME]"
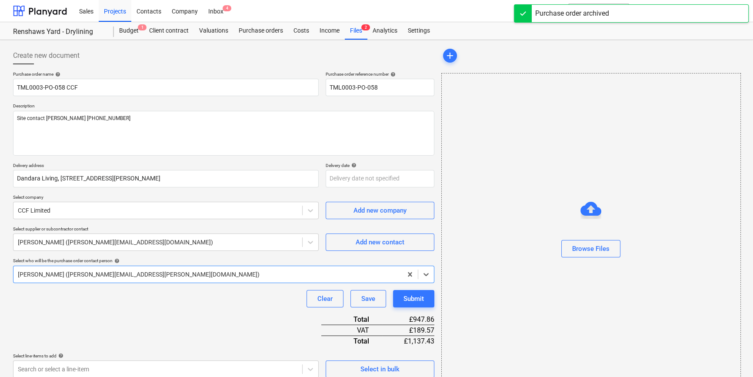
type textarea "x"
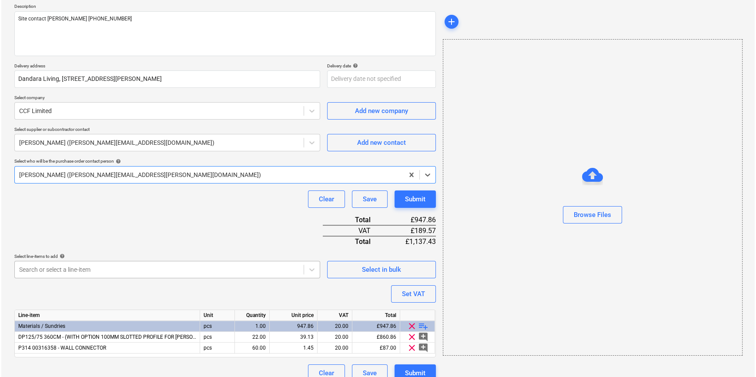
scroll to position [111, 0]
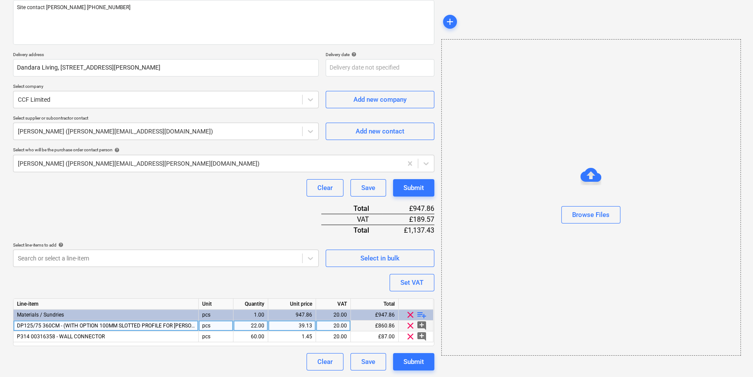
click at [252, 325] on div "22.00" at bounding box center [250, 325] width 27 height 11
type input "24"
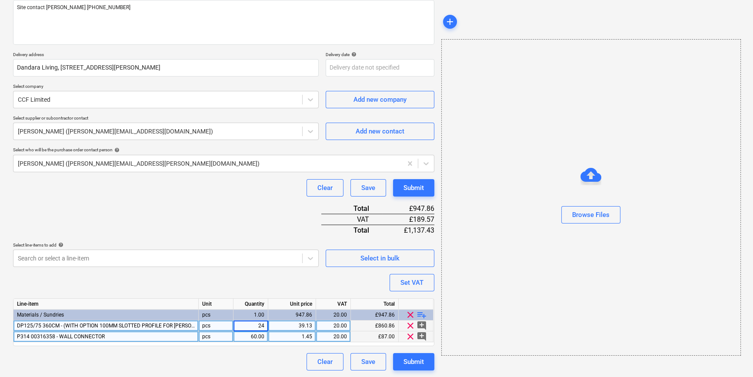
type textarea "x"
click at [252, 335] on div "60.00" at bounding box center [250, 336] width 27 height 11
type input "100"
click at [417, 361] on div "Submit" at bounding box center [414, 361] width 20 height 11
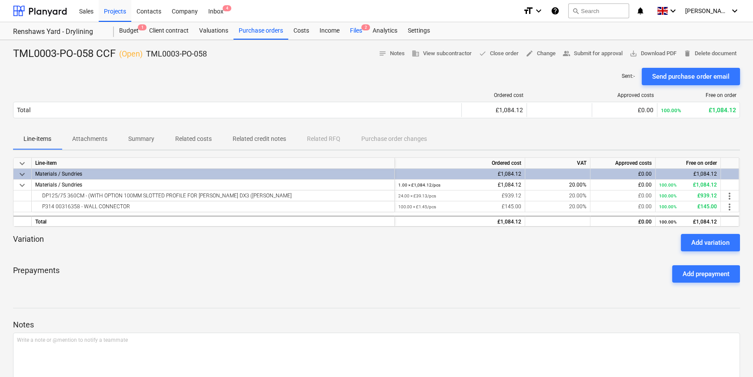
click at [352, 30] on div "Files 2" at bounding box center [356, 30] width 23 height 17
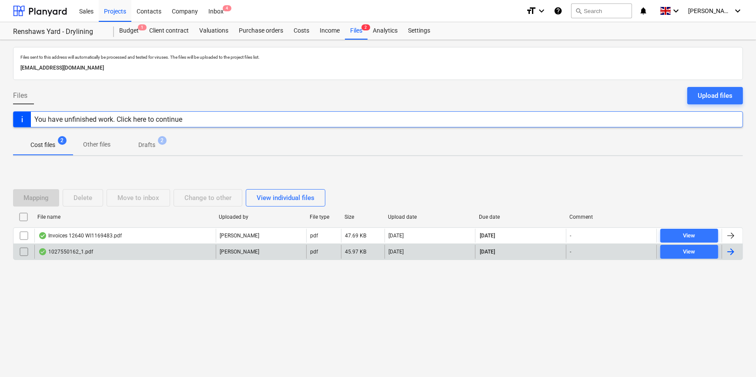
click at [603, 254] on div at bounding box center [730, 252] width 10 height 10
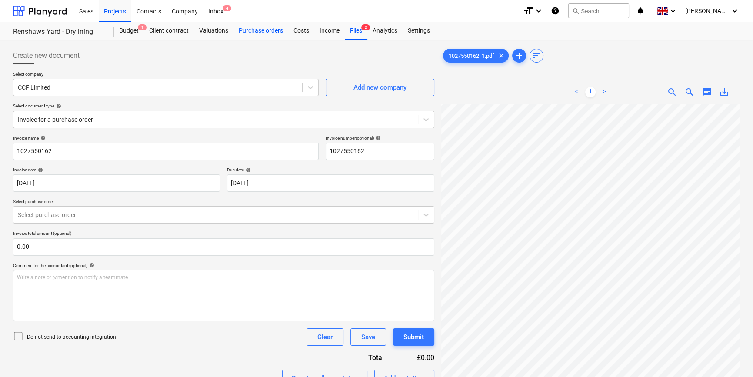
click at [253, 32] on div "Purchase orders" at bounding box center [261, 30] width 55 height 17
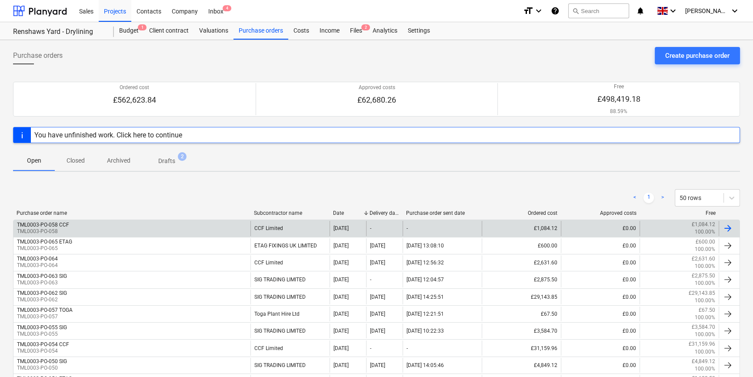
click at [139, 228] on div "TML0003-PO-058 CCF TML0003-PO-058" at bounding box center [131, 228] width 237 height 15
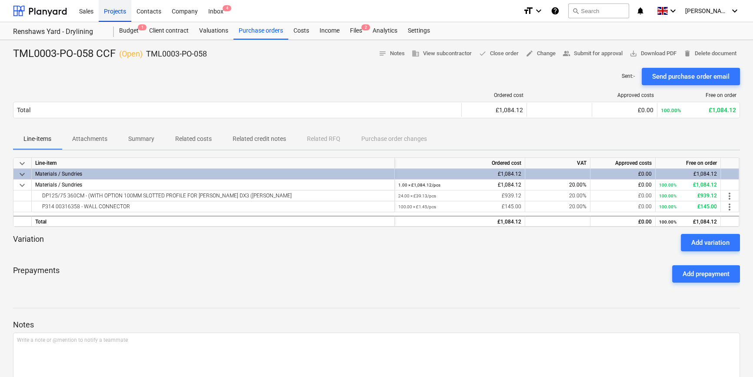
click at [114, 11] on div "Projects" at bounding box center [115, 11] width 33 height 22
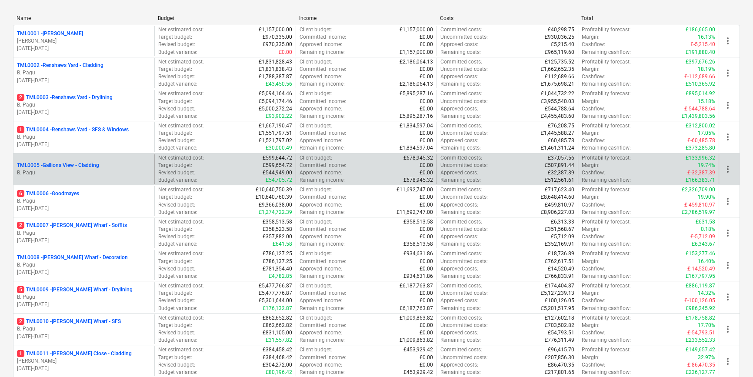
scroll to position [118, 0]
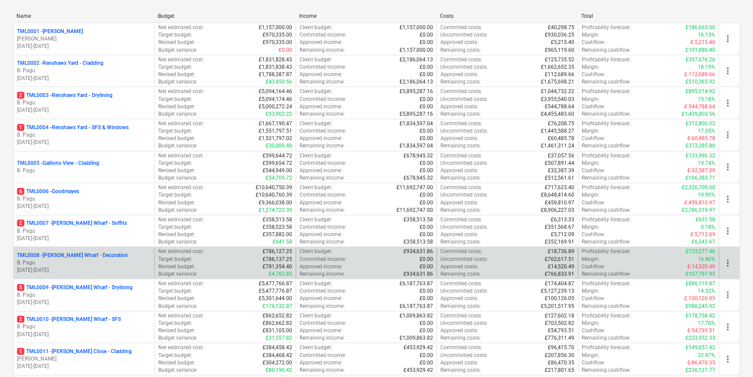
click at [79, 260] on p "B. Pagu" at bounding box center [84, 262] width 134 height 7
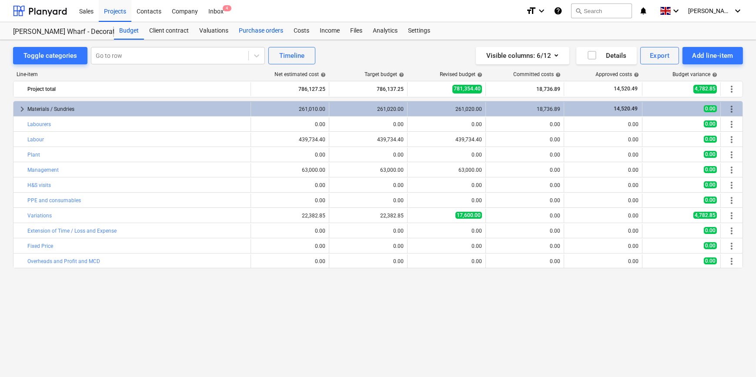
click at [252, 31] on div "Purchase orders" at bounding box center [261, 30] width 55 height 17
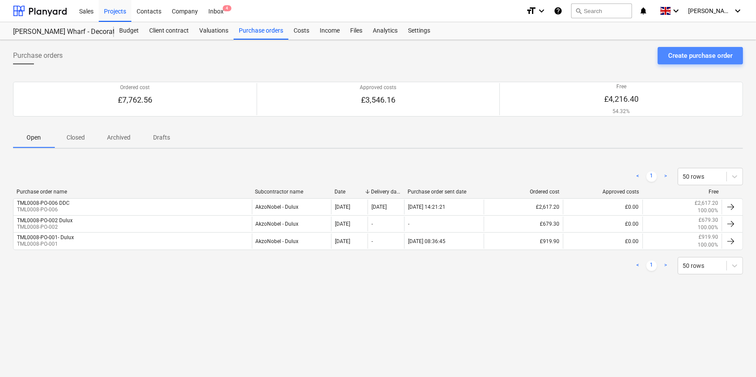
click at [603, 54] on div "Create purchase order" at bounding box center [700, 55] width 64 height 11
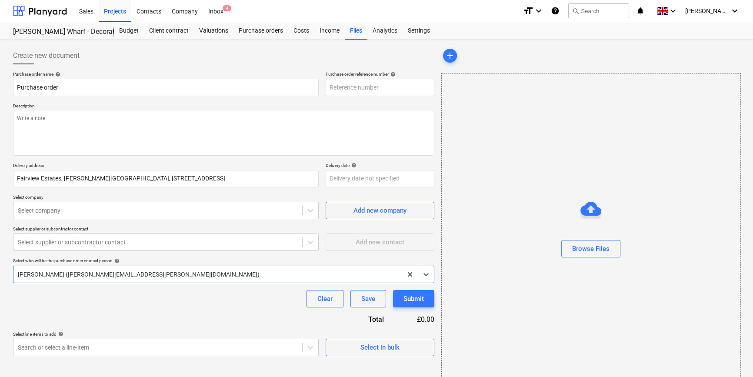
type textarea "x"
type input "TML0008-PO-008"
drag, startPoint x: 379, startPoint y: 85, endPoint x: 329, endPoint y: 87, distance: 50.1
click at [329, 87] on input "TML0008-PO-008" at bounding box center [380, 87] width 109 height 17
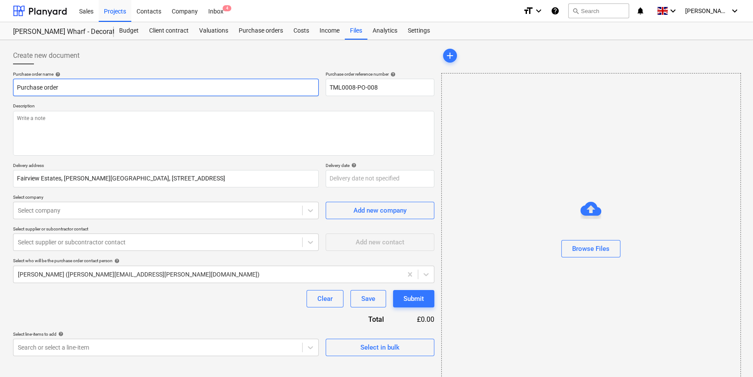
drag, startPoint x: 64, startPoint y: 86, endPoint x: 18, endPoint y: 87, distance: 46.1
click at [18, 87] on input "Purchase order" at bounding box center [166, 87] width 306 height 17
type textarea "x"
paste input "TML0008-PO-008"
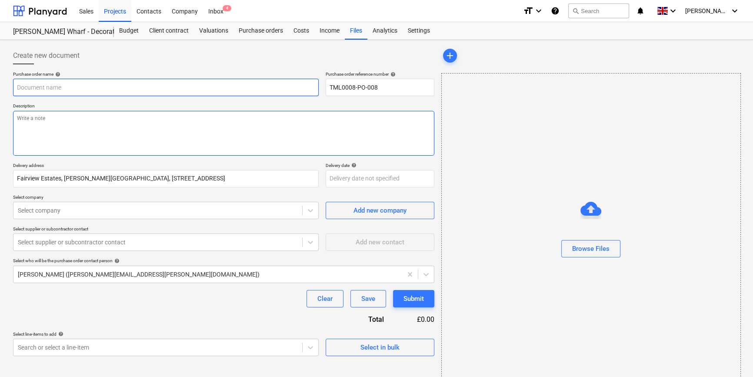
type textarea "x"
type input "TML0008-PO-008"
type textarea "x"
type input "TML0008-PO-008"
type textarea "x"
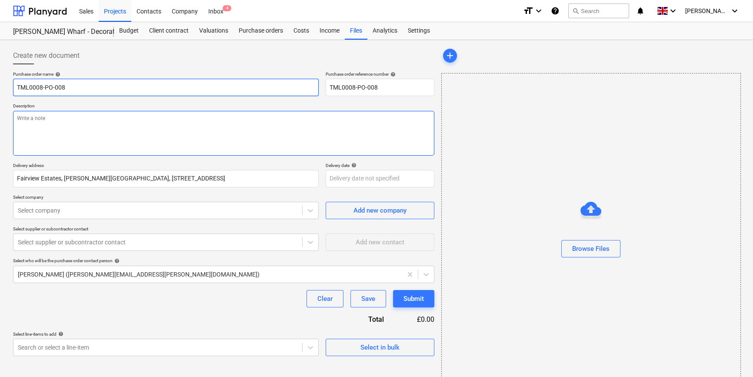
type input "TML0008-PO-008 D"
type textarea "x"
type input "TML0008-PO-008 DD"
type textarea "x"
type input "TML0008-PO-008 DDC"
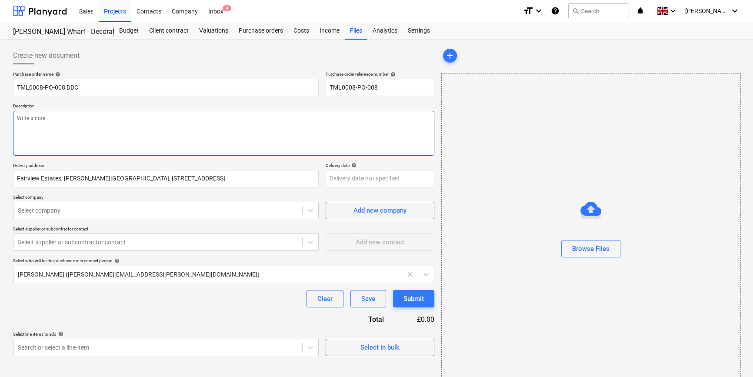
click at [19, 120] on textarea at bounding box center [223, 133] width 421 height 45
type textarea "x"
type textarea "S"
type textarea "x"
type textarea "Si"
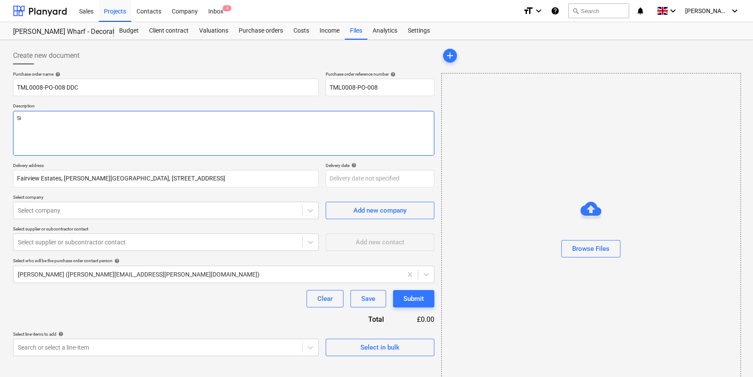
type textarea "x"
type textarea "Sit"
type textarea "x"
type textarea "Site"
type textarea "x"
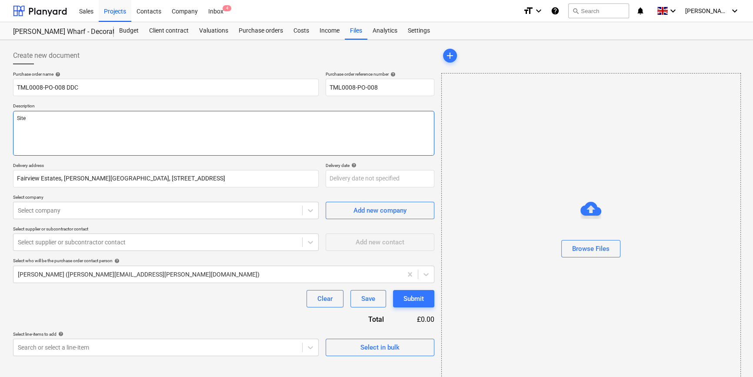
type textarea "Site"
type textarea "x"
type textarea "Site c"
type textarea "x"
type textarea "Site co"
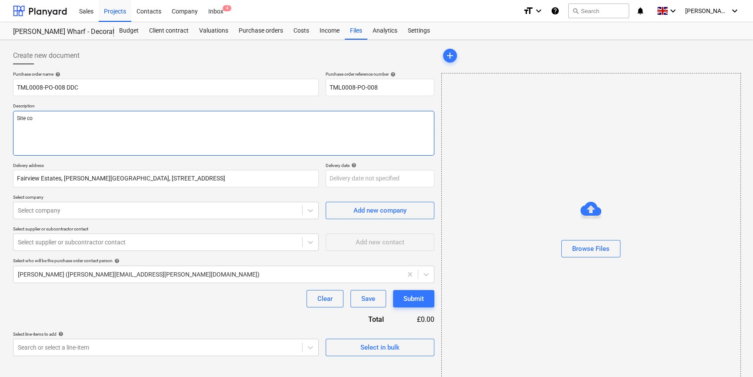
type textarea "x"
type textarea "Site con"
click at [95, 117] on textarea "Site contact [PERSON_NAME] 079" at bounding box center [223, 133] width 421 height 45
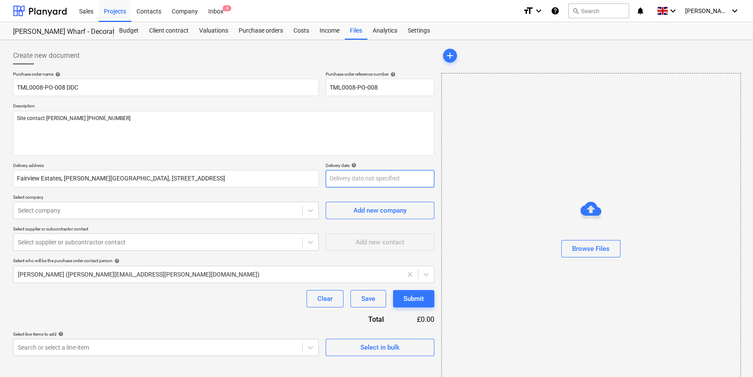
click at [348, 180] on body "Sales Projects Contacts Company Inbox 4 format_size keyboard_arrow_down help se…" at bounding box center [376, 188] width 753 height 377
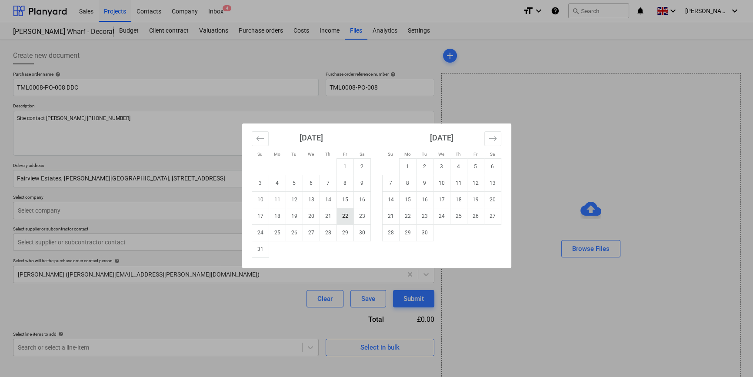
click at [343, 215] on td "22" at bounding box center [345, 216] width 17 height 17
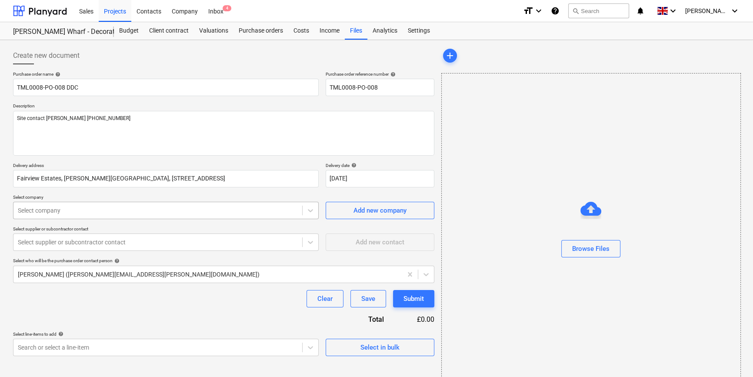
click at [84, 210] on div at bounding box center [158, 210] width 280 height 9
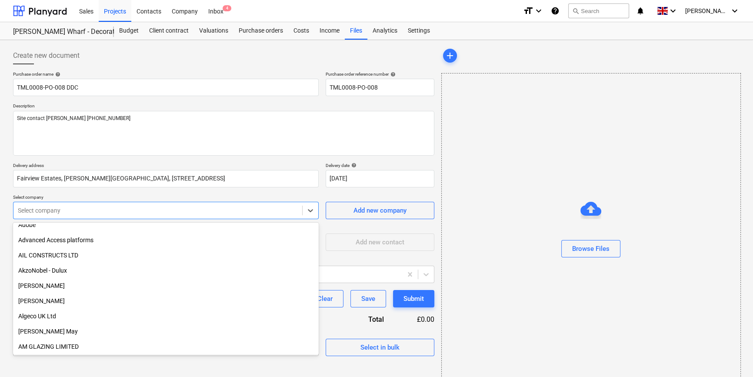
scroll to position [158, 0]
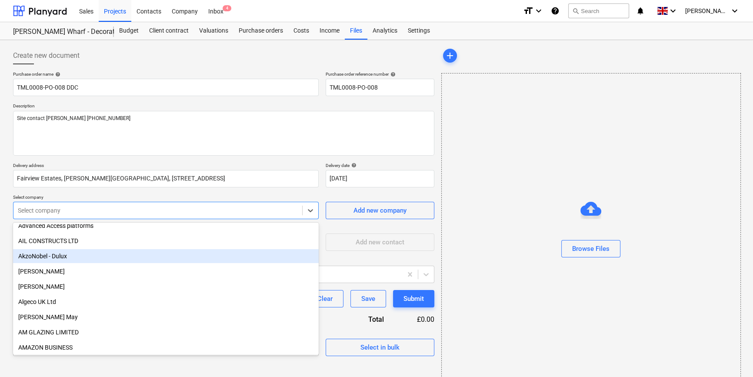
click at [106, 255] on div "AkzoNobel - Dulux" at bounding box center [166, 256] width 306 height 14
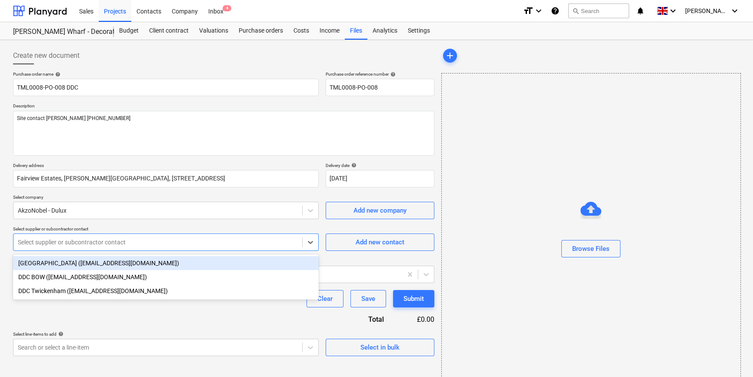
click at [103, 242] on div at bounding box center [158, 242] width 280 height 9
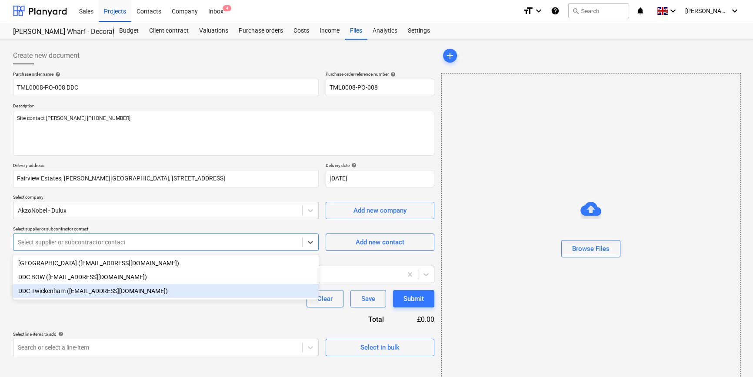
click at [91, 292] on div "DDC Twickenham ([EMAIL_ADDRESS][DOMAIN_NAME])" at bounding box center [166, 291] width 306 height 14
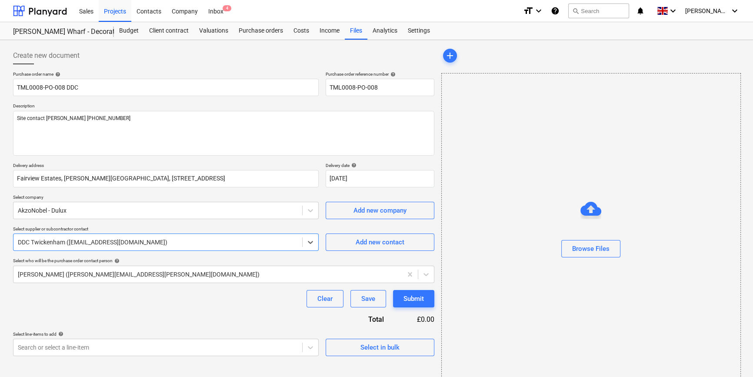
scroll to position [19, 0]
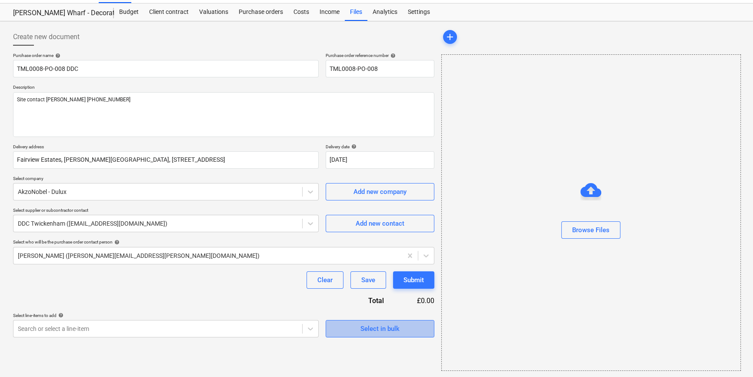
click at [367, 330] on div "Select in bulk" at bounding box center [380, 328] width 39 height 11
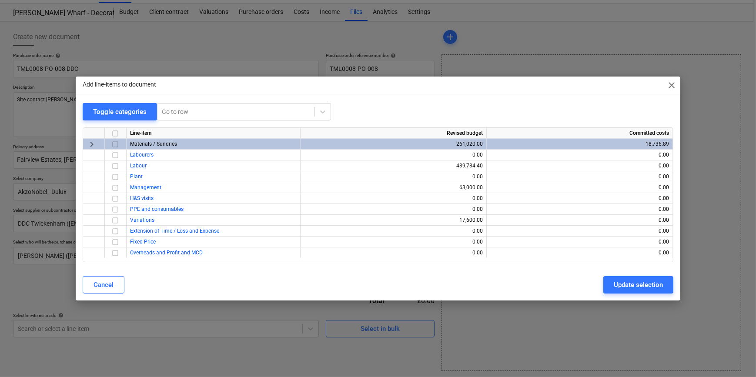
click at [115, 144] on input "checkbox" at bounding box center [115, 144] width 10 height 10
click at [603, 284] on div "Update selection" at bounding box center [638, 284] width 49 height 11
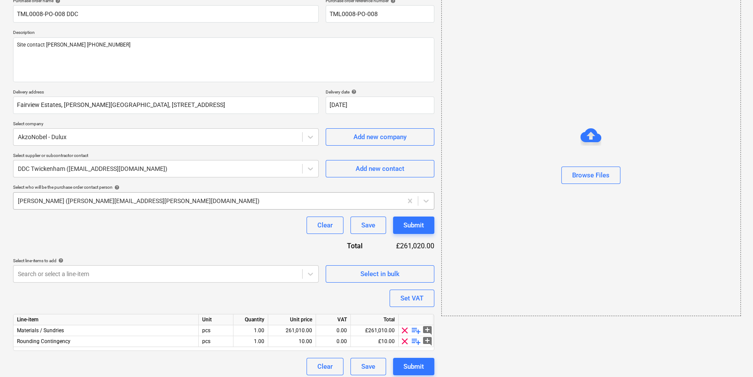
scroll to position [78, 0]
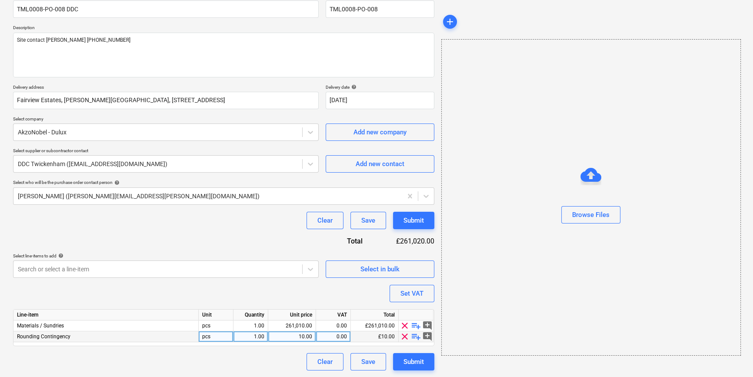
click at [403, 336] on span "clear" at bounding box center [405, 336] width 10 height 10
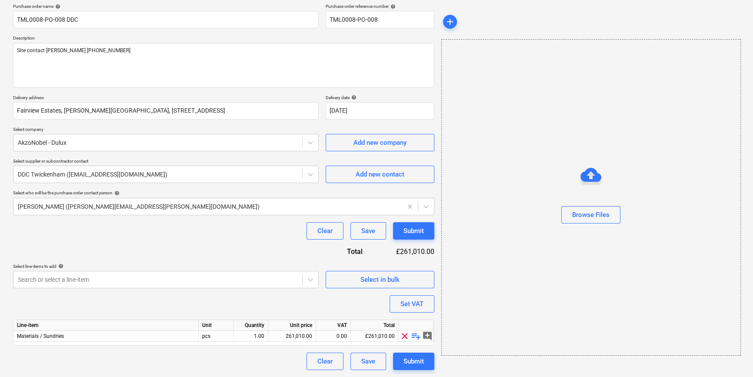
scroll to position [67, 0]
click at [416, 337] on span "playlist_add" at bounding box center [416, 336] width 10 height 10
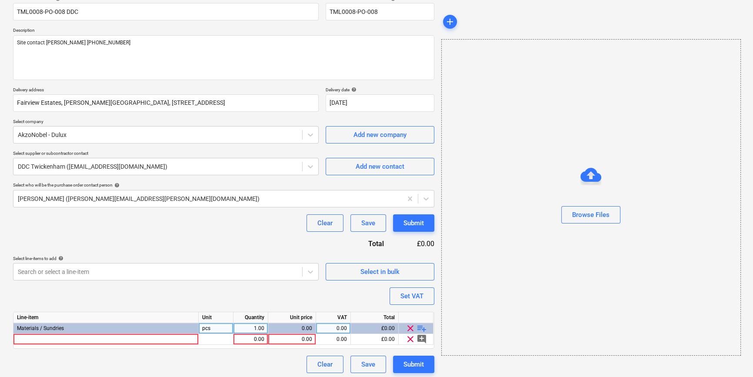
scroll to position [78, 0]
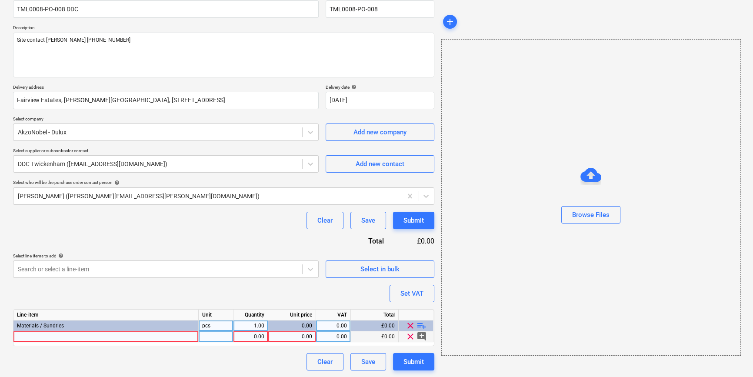
click at [22, 337] on div at bounding box center [105, 336] width 185 height 11
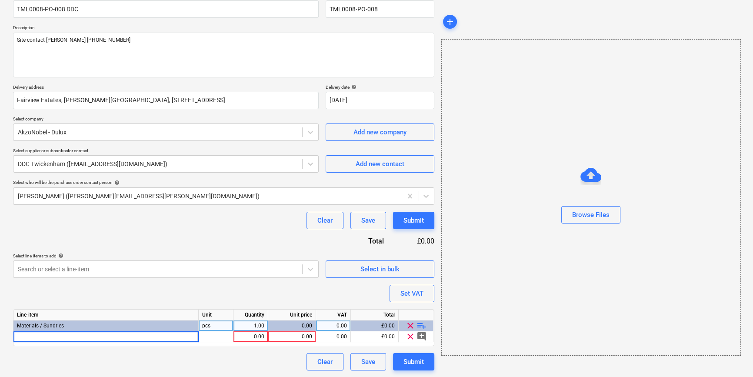
drag, startPoint x: 22, startPoint y: 337, endPoint x: 38, endPoint y: 347, distance: 18.8
click at [38, 347] on div "Purchase order name help TML0008-PO-008 DDC Purchase order reference number hel…" at bounding box center [223, 181] width 421 height 377
click at [30, 337] on div at bounding box center [105, 336] width 185 height 11
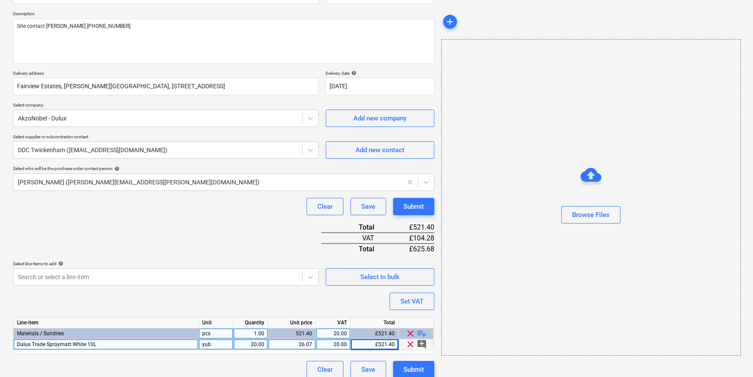
scroll to position [100, 0]
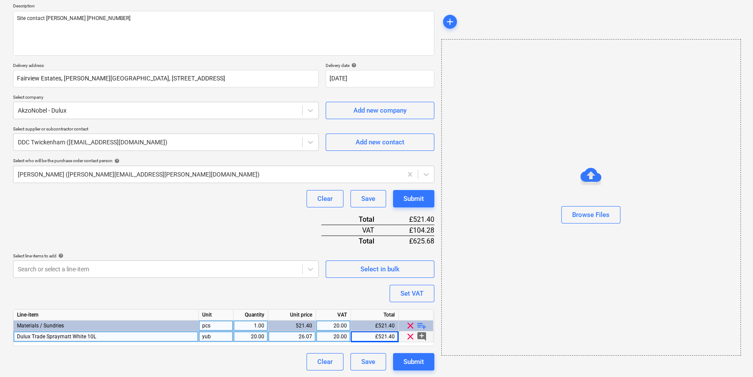
click at [418, 325] on span "playlist_add" at bounding box center [422, 325] width 10 height 10
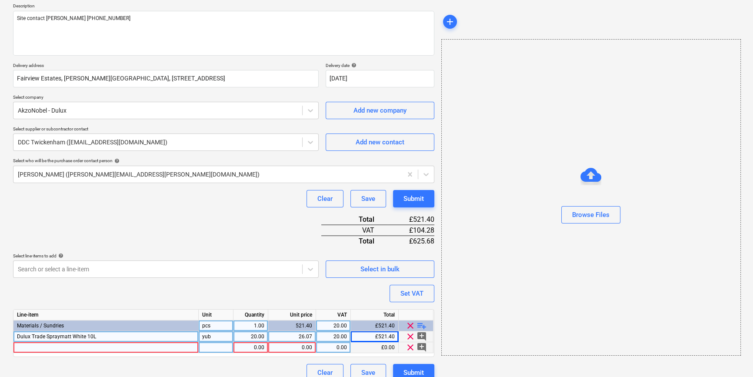
click at [37, 346] on div at bounding box center [105, 347] width 185 height 11
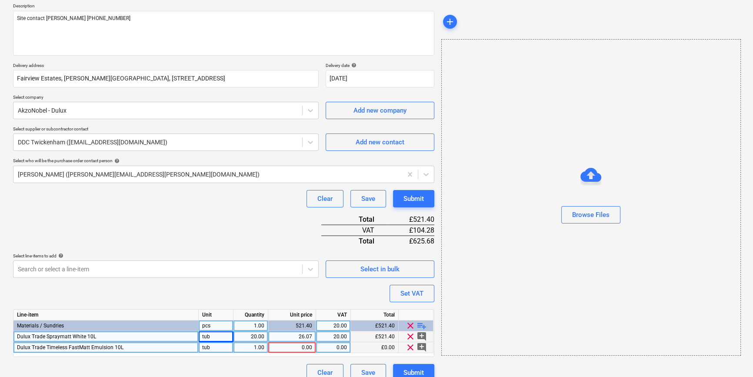
click at [249, 350] on div "1.00" at bounding box center [250, 347] width 27 height 11
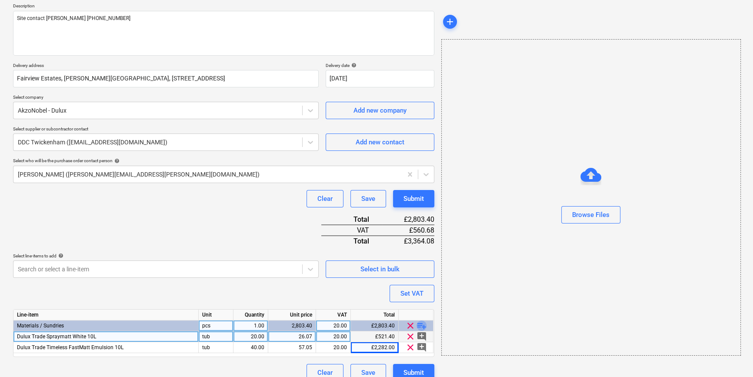
click at [420, 324] on span "playlist_add" at bounding box center [422, 325] width 10 height 10
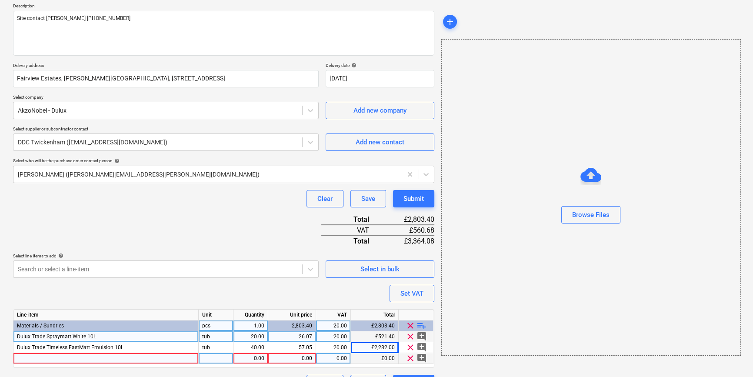
click at [43, 358] on div at bounding box center [105, 358] width 185 height 11
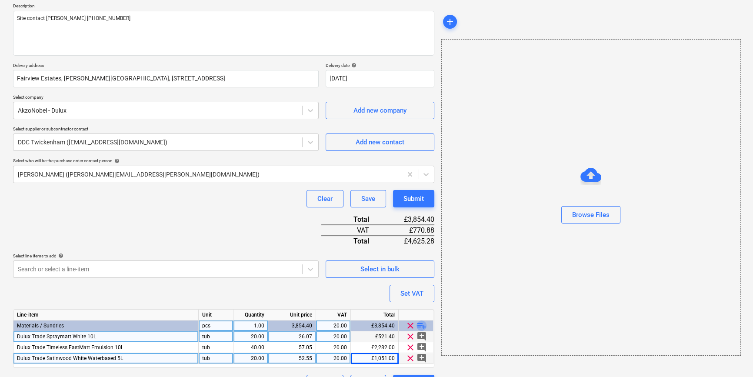
click at [421, 326] on span "playlist_add" at bounding box center [422, 325] width 10 height 10
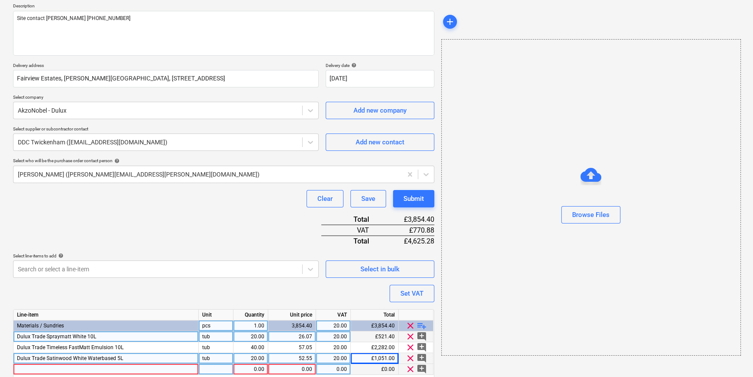
click at [50, 366] on div at bounding box center [105, 369] width 185 height 11
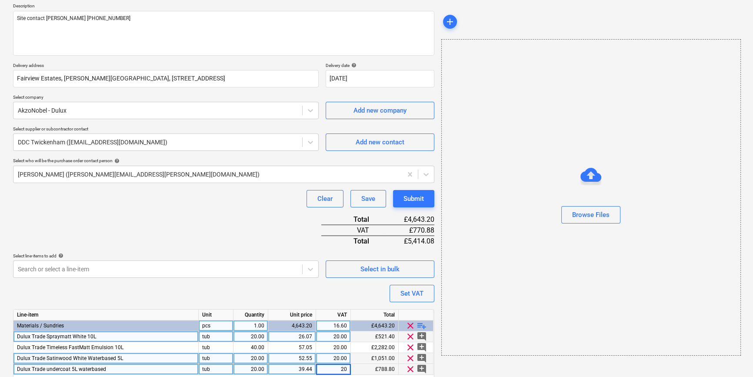
click at [44, 366] on span "Dulux Trade undercoat 5L waterbased" at bounding box center [61, 369] width 89 height 6
click at [51, 366] on input "Dulux Trade undercoat 5L waterbased" at bounding box center [105, 369] width 185 height 10
click at [164, 366] on input "Dulux Trade QD undercoat 5L waterbased" at bounding box center [105, 369] width 185 height 10
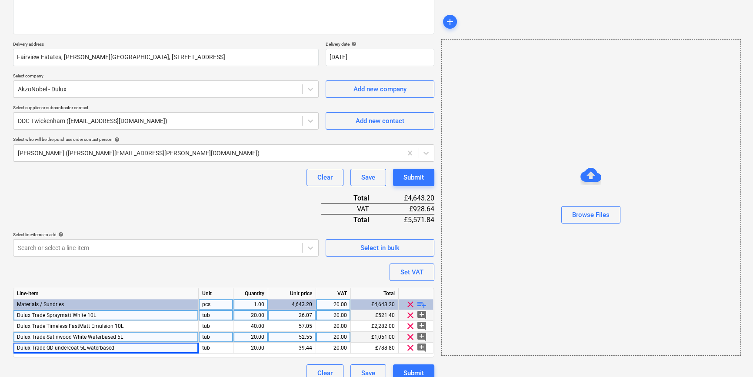
scroll to position [133, 0]
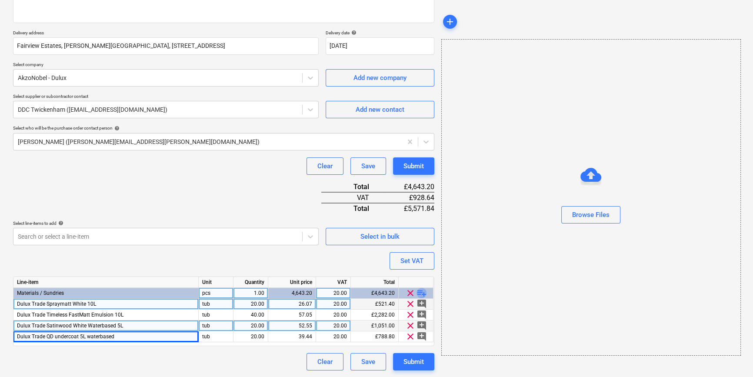
click at [420, 291] on span "playlist_add" at bounding box center [422, 293] width 10 height 10
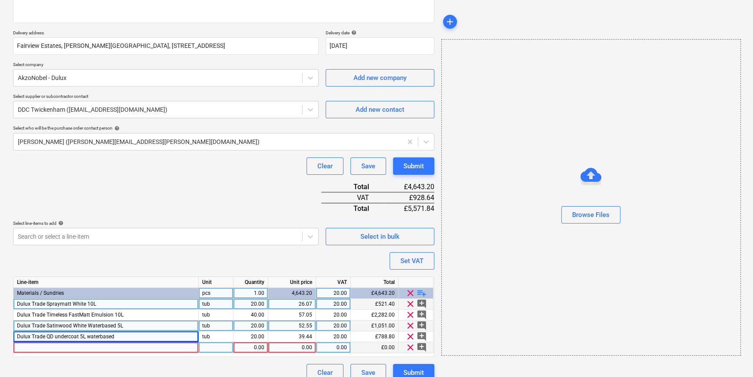
click at [30, 347] on div at bounding box center [105, 347] width 185 height 11
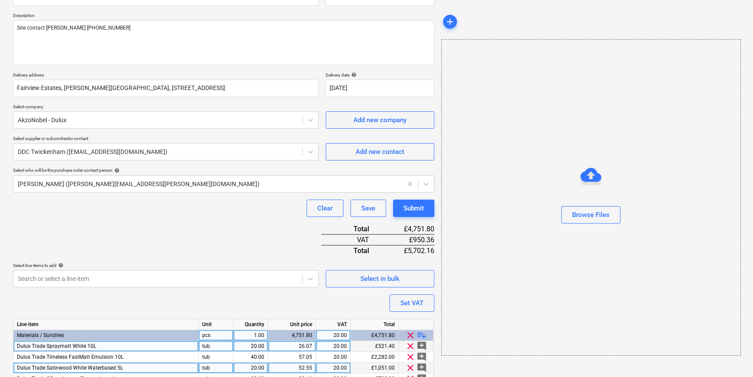
scroll to position [0, 0]
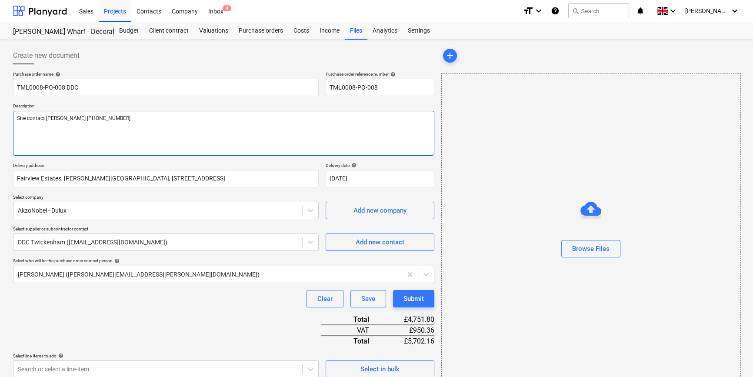
click at [20, 128] on textarea "Site contact [PERSON_NAME] [PHONE_NUMBER]" at bounding box center [223, 133] width 421 height 45
click at [109, 118] on textarea "Site contact [PERSON_NAME] [PHONE_NUMBER]" at bounding box center [223, 133] width 421 height 45
click at [60, 143] on textarea "Site contact [PERSON_NAME] [PHONE_NUMBER] Delivery [DATE] please" at bounding box center [223, 133] width 421 height 45
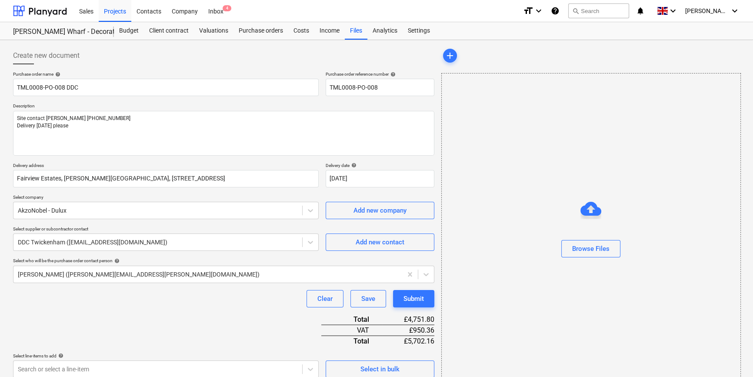
click at [188, 317] on div "Purchase order name help TML0008-PO-008 DDC Purchase order reference number hel…" at bounding box center [223, 292] width 421 height 443
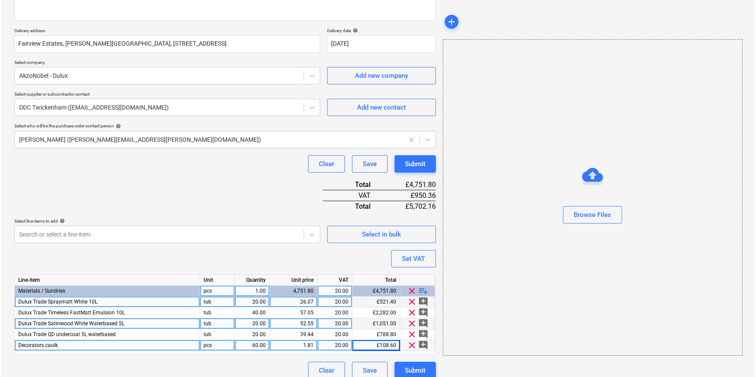
scroll to position [144, 0]
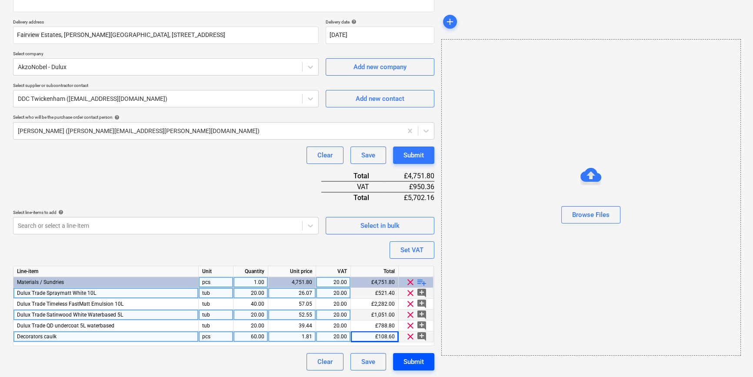
click at [414, 361] on div "Submit" at bounding box center [414, 361] width 20 height 11
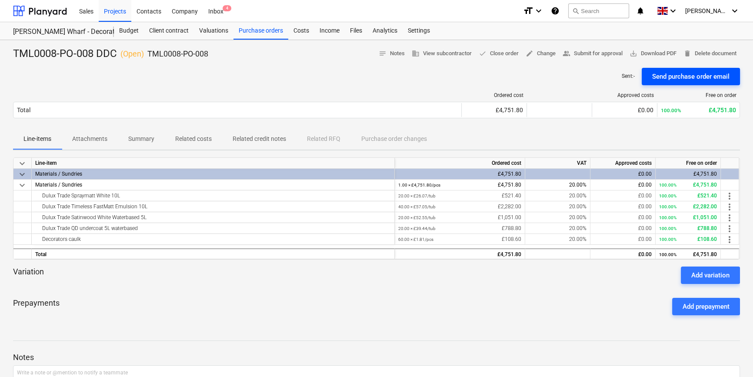
click at [603, 74] on div "Send purchase order email" at bounding box center [690, 76] width 77 height 11
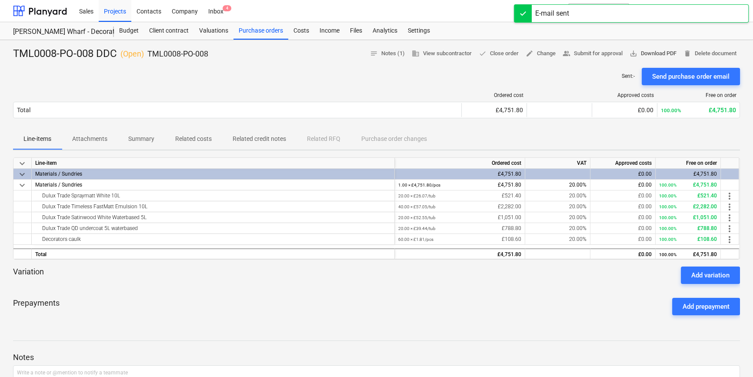
click at [603, 53] on span "save_alt Download PDF" at bounding box center [653, 54] width 47 height 10
